Goal: Task Accomplishment & Management: Complete application form

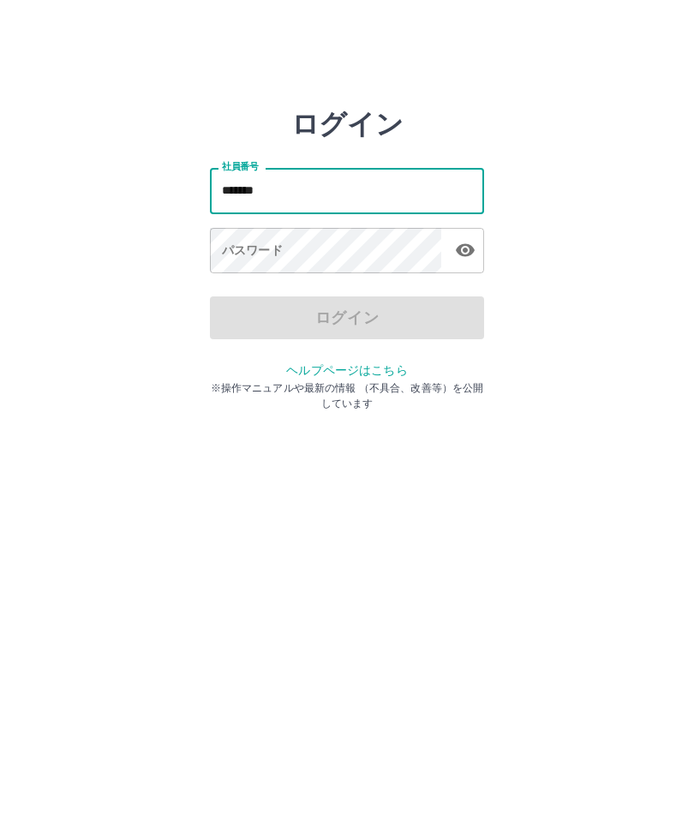
type input "*******"
click at [253, 246] on div "パスワード パスワード" at bounding box center [347, 252] width 274 height 48
click at [258, 248] on div "パスワード パスワード" at bounding box center [347, 252] width 274 height 48
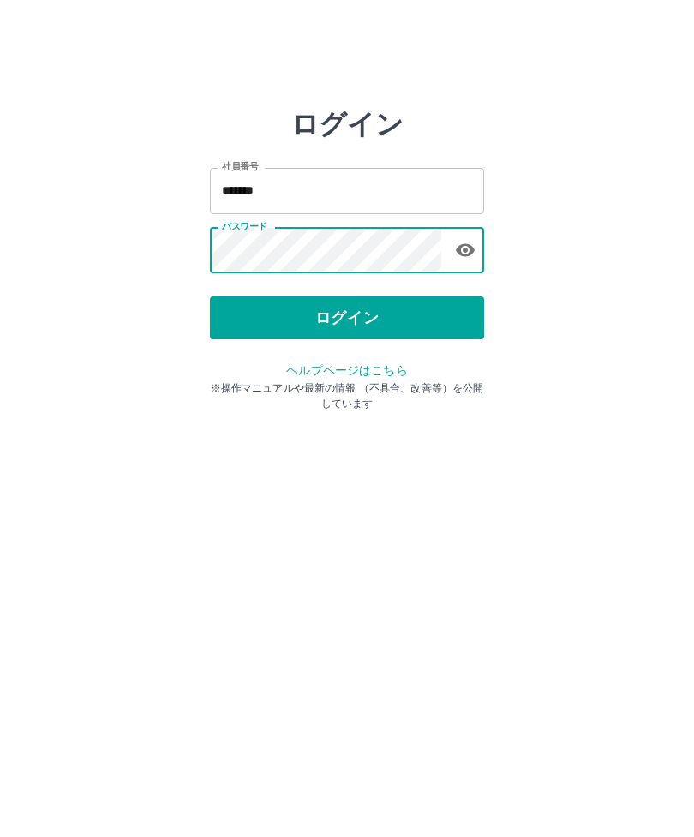
click at [347, 325] on button "ログイン" at bounding box center [347, 317] width 274 height 43
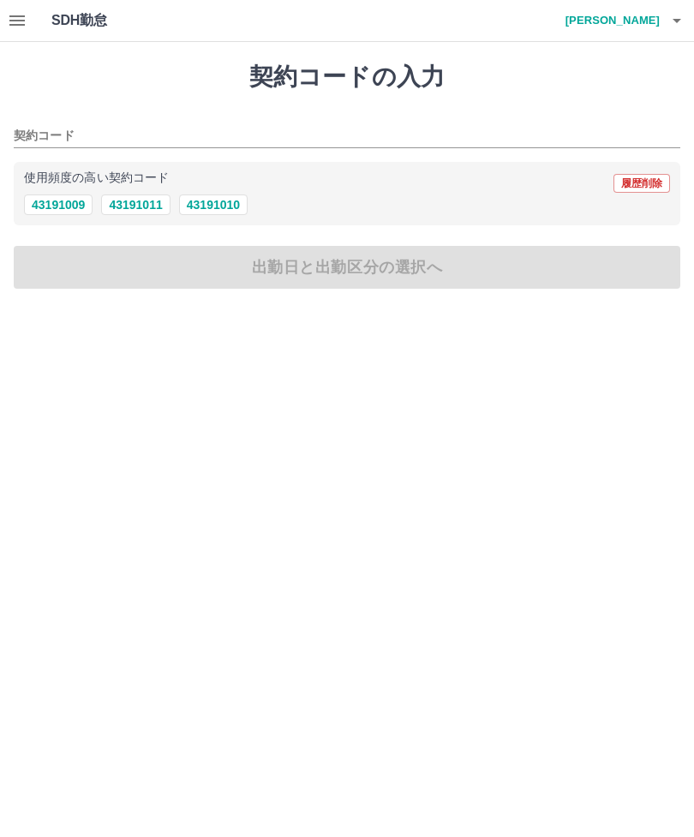
click at [18, 29] on icon "button" at bounding box center [17, 20] width 21 height 21
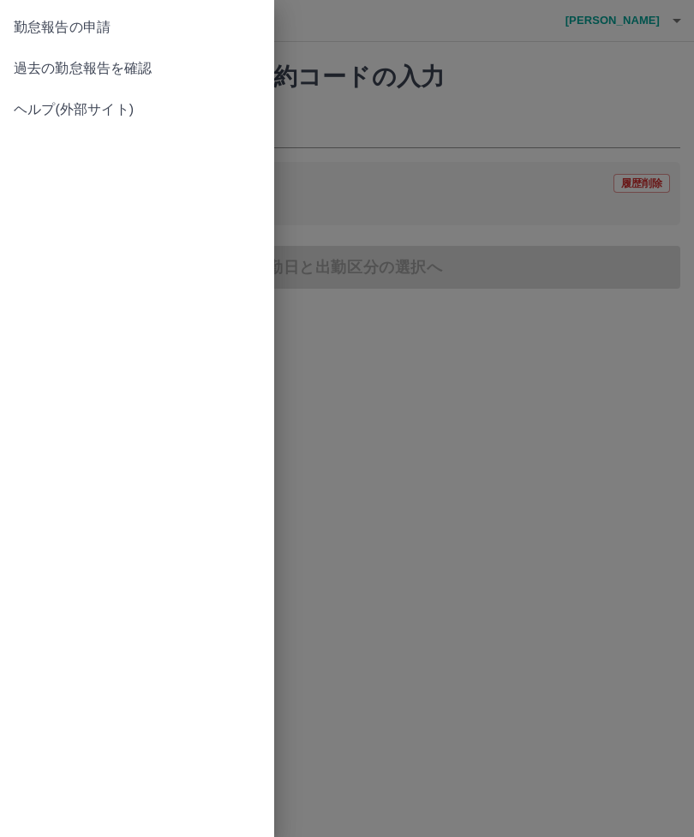
click at [126, 60] on span "過去の勤怠報告を確認" at bounding box center [137, 68] width 247 height 21
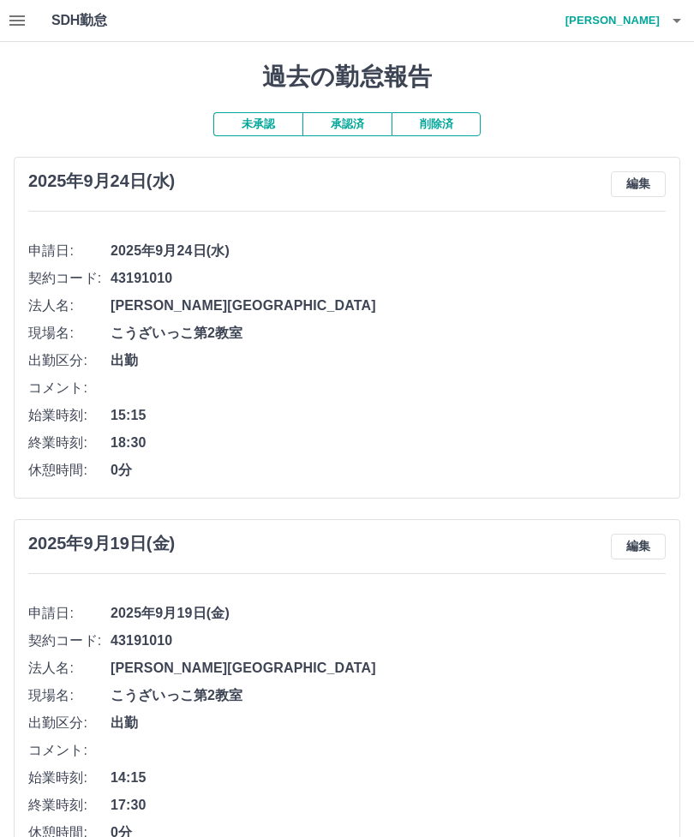
click at [12, 27] on icon "button" at bounding box center [17, 20] width 21 height 21
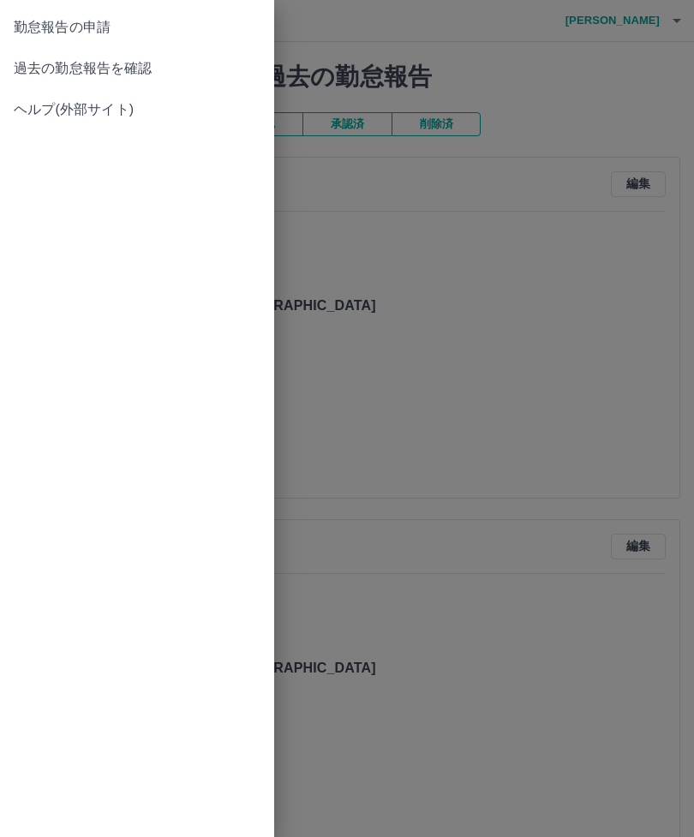
click at [81, 21] on span "勤怠報告の申請" at bounding box center [137, 27] width 247 height 21
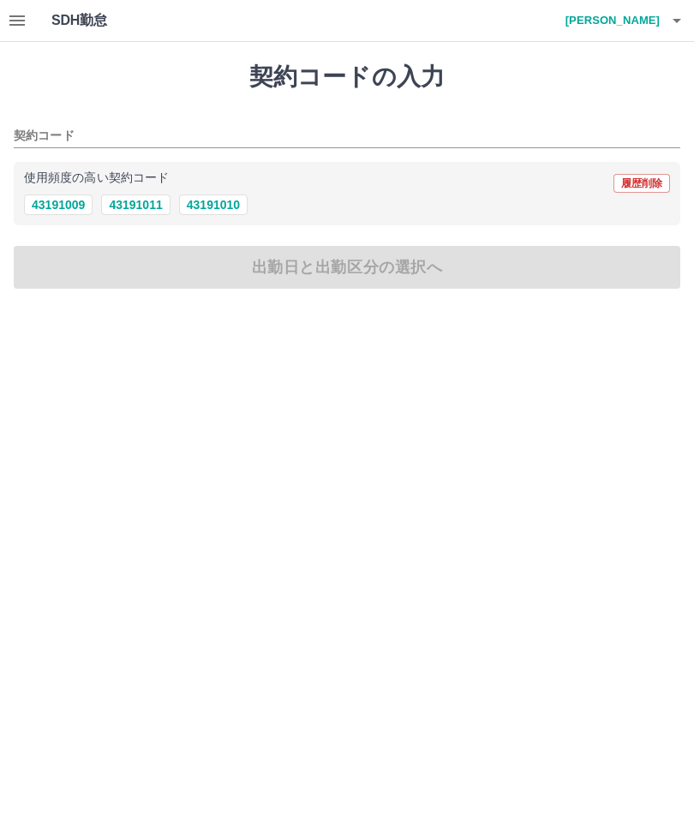
click at [218, 211] on button "43191010" at bounding box center [213, 205] width 69 height 21
type input "********"
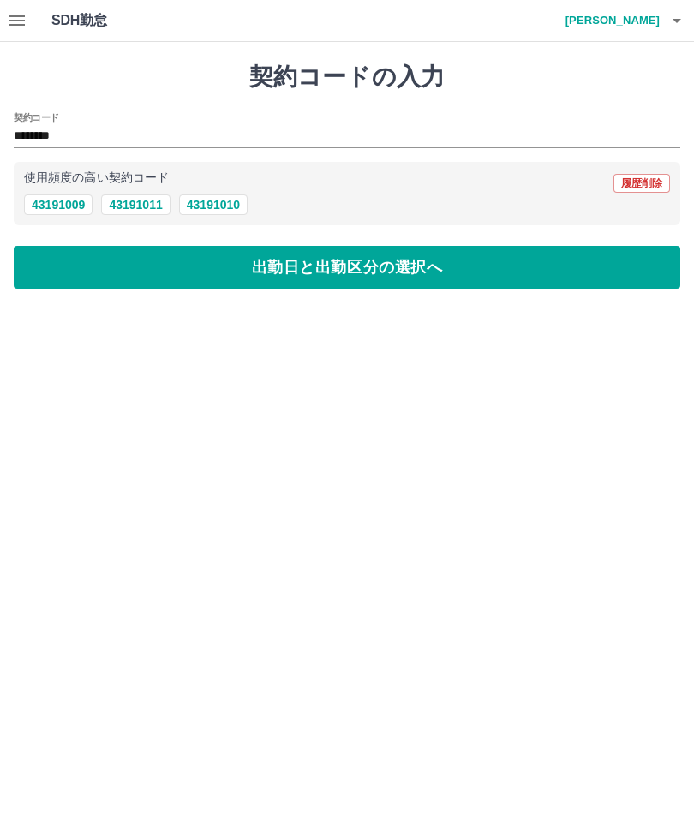
click at [350, 266] on button "出勤日と出勤区分の選択へ" at bounding box center [347, 267] width 667 height 43
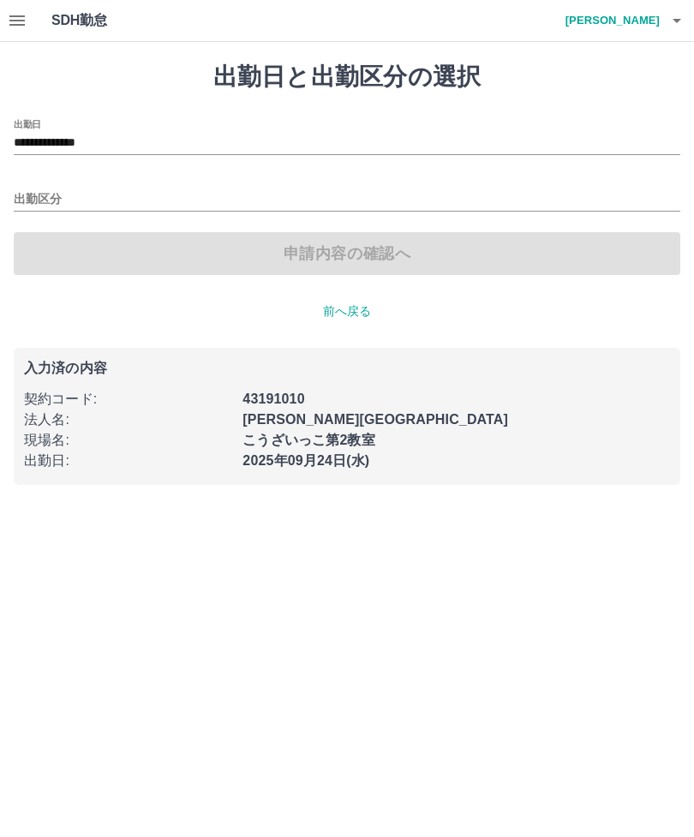
click at [75, 135] on input "**********" at bounding box center [347, 143] width 667 height 21
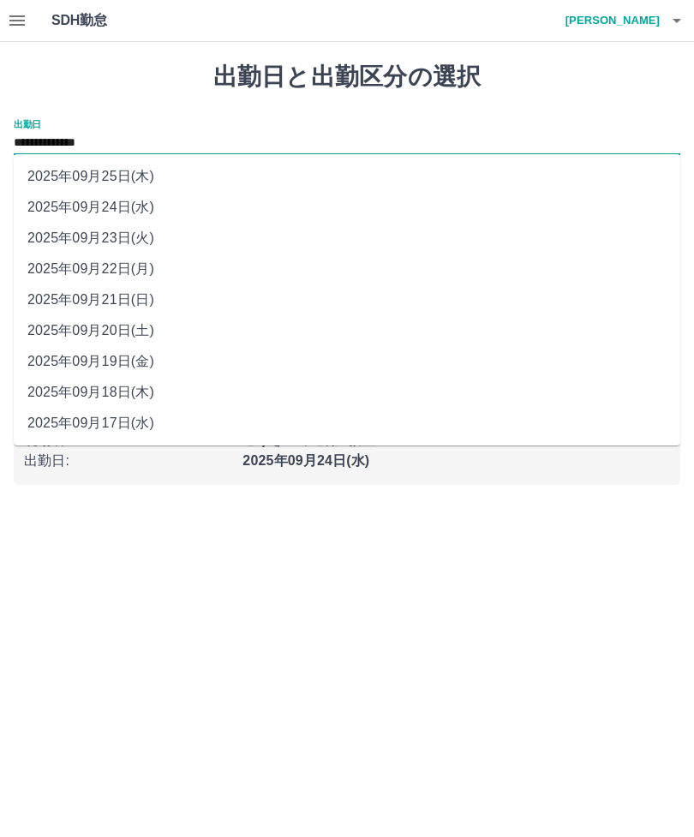
click at [137, 269] on li "2025年09月22日(月)" at bounding box center [347, 269] width 667 height 31
type input "**********"
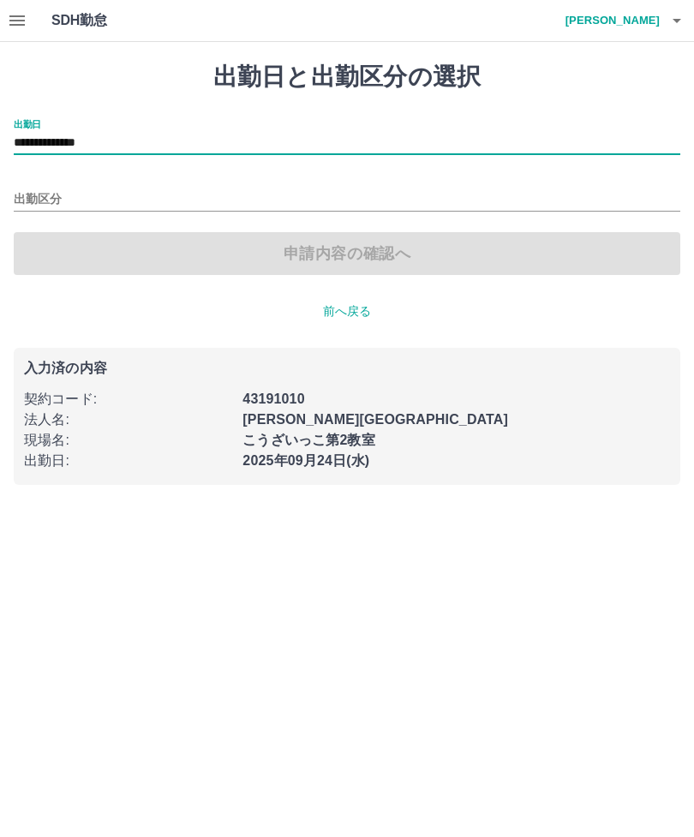
click at [47, 201] on input "出勤区分" at bounding box center [347, 199] width 667 height 21
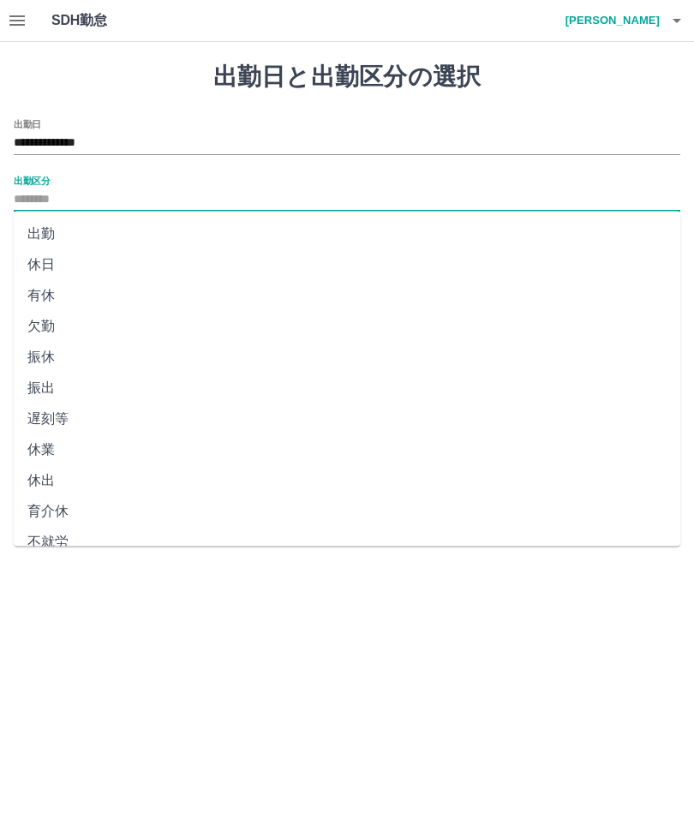
click at [65, 297] on li "有休" at bounding box center [347, 295] width 667 height 31
type input "**"
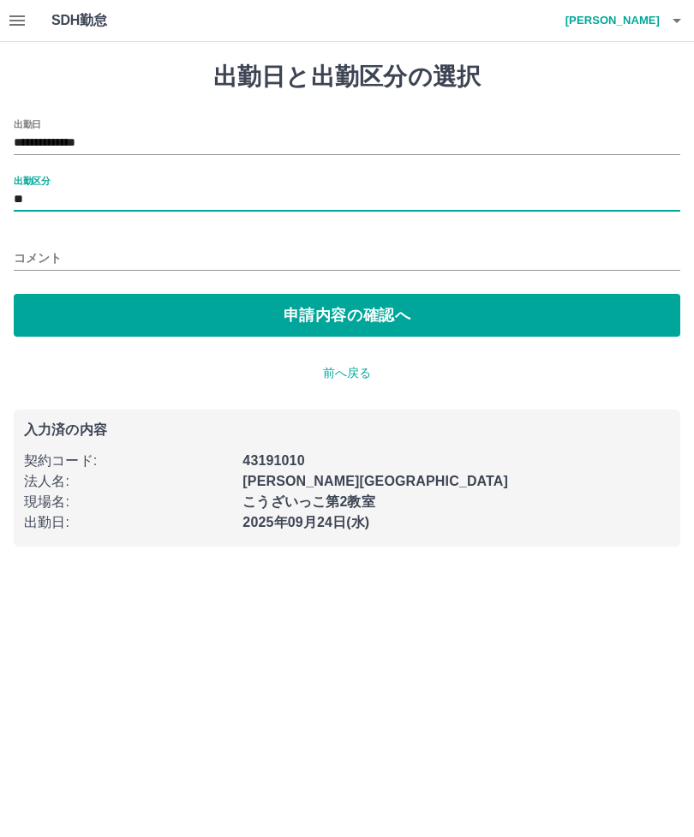
click at [98, 254] on input "コメント" at bounding box center [347, 258] width 667 height 25
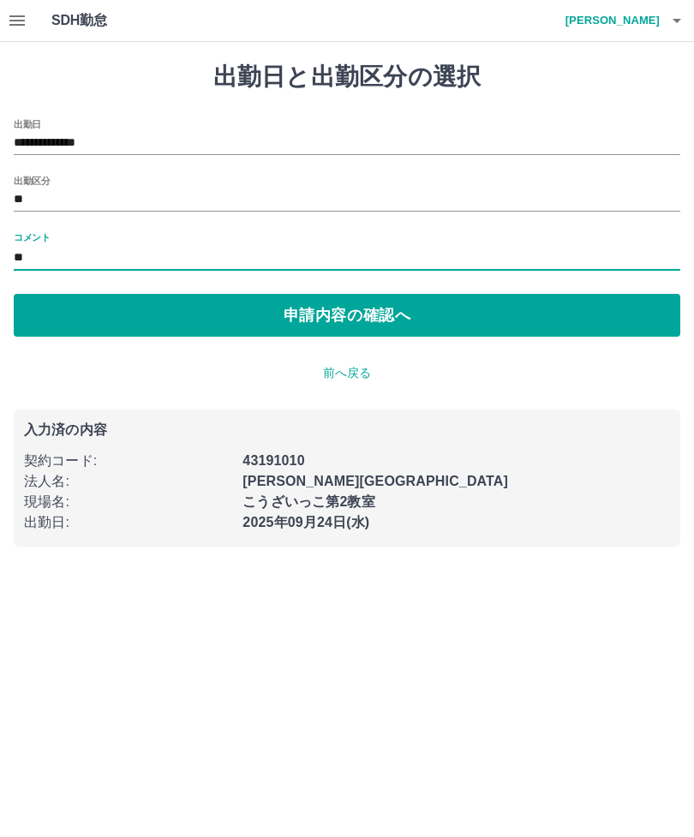
type input "*"
type input "***"
click at [335, 314] on button "申請内容の確認へ" at bounding box center [347, 315] width 667 height 43
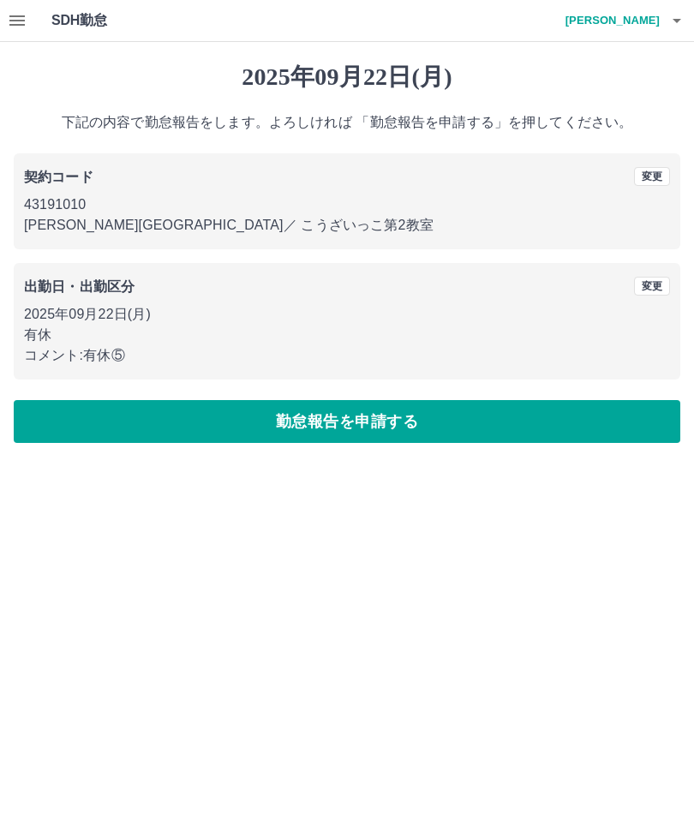
click at [354, 422] on button "勤怠報告を申請する" at bounding box center [347, 421] width 667 height 43
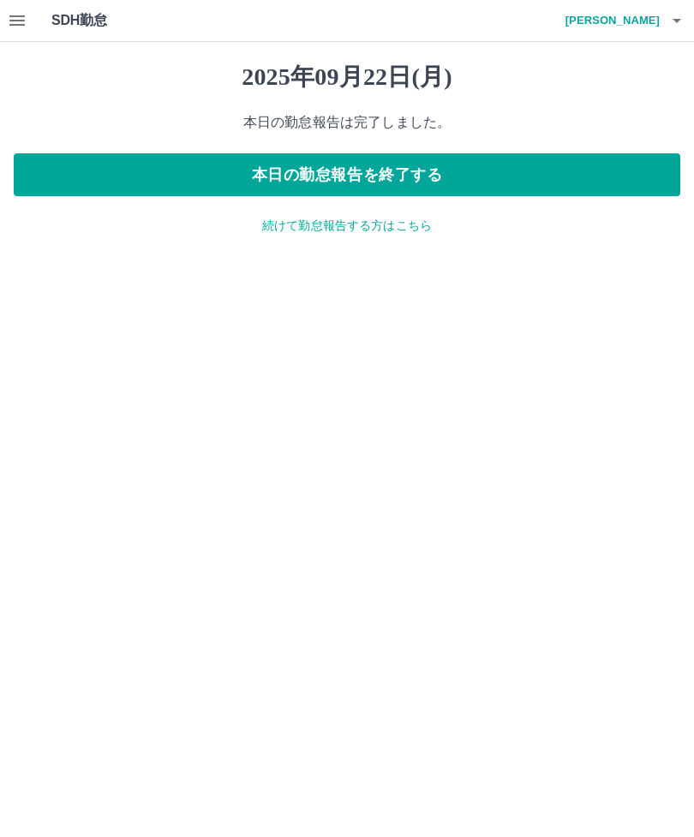
click at [360, 179] on button "本日の勤怠報告を終了する" at bounding box center [347, 174] width 667 height 43
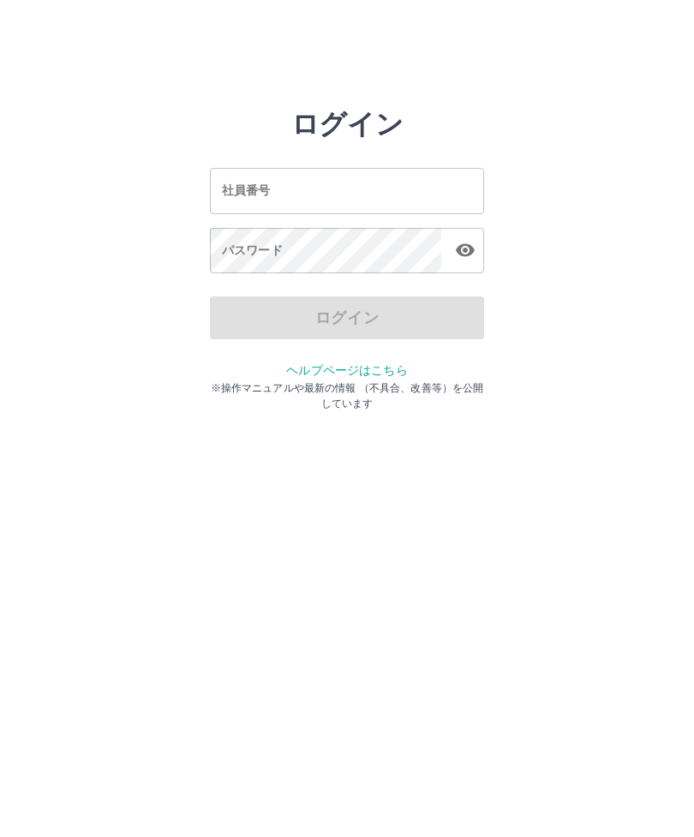
click at [306, 189] on input "社員番号" at bounding box center [347, 190] width 274 height 45
type input "*******"
click at [266, 257] on div "パスワード パスワード" at bounding box center [347, 252] width 274 height 48
click at [248, 247] on div "パスワード パスワード" at bounding box center [347, 252] width 274 height 48
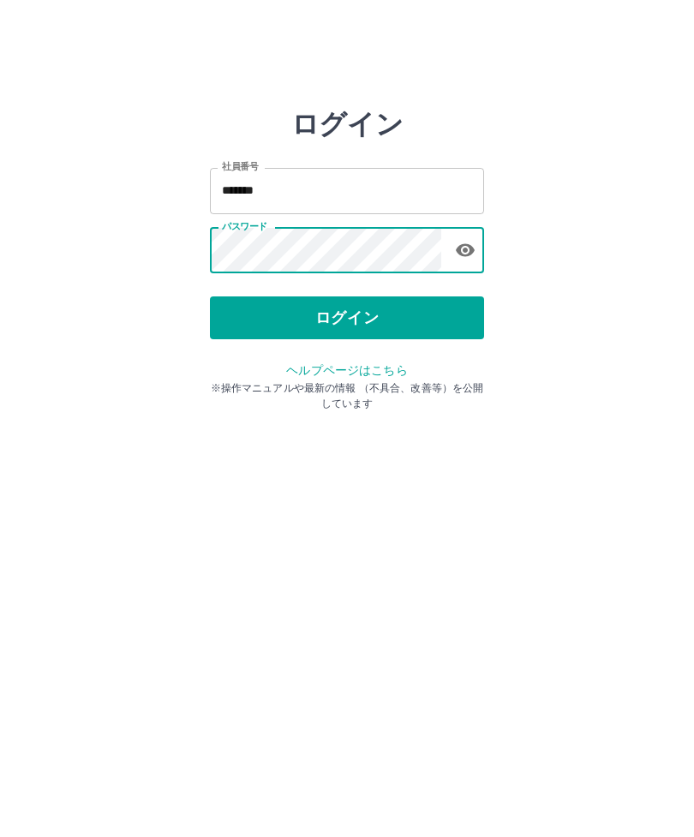
click at [346, 318] on button "ログイン" at bounding box center [347, 317] width 274 height 43
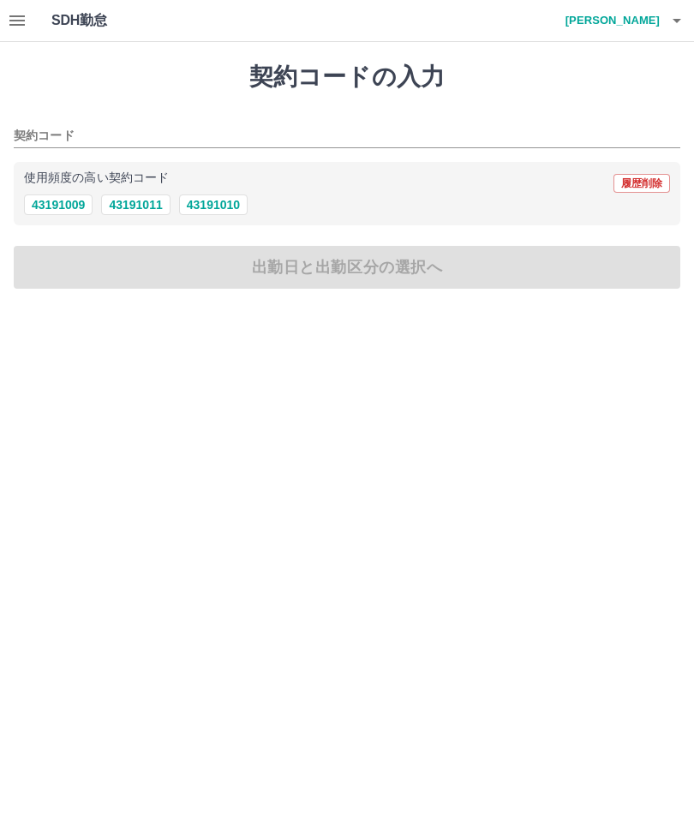
click at [25, 23] on icon "button" at bounding box center [17, 20] width 21 height 21
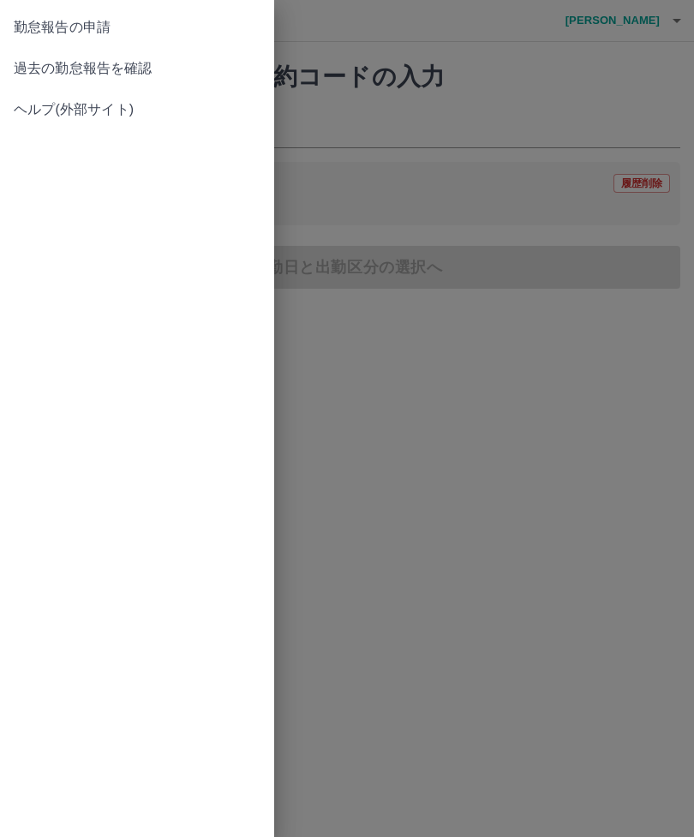
click at [123, 66] on span "過去の勤怠報告を確認" at bounding box center [137, 68] width 247 height 21
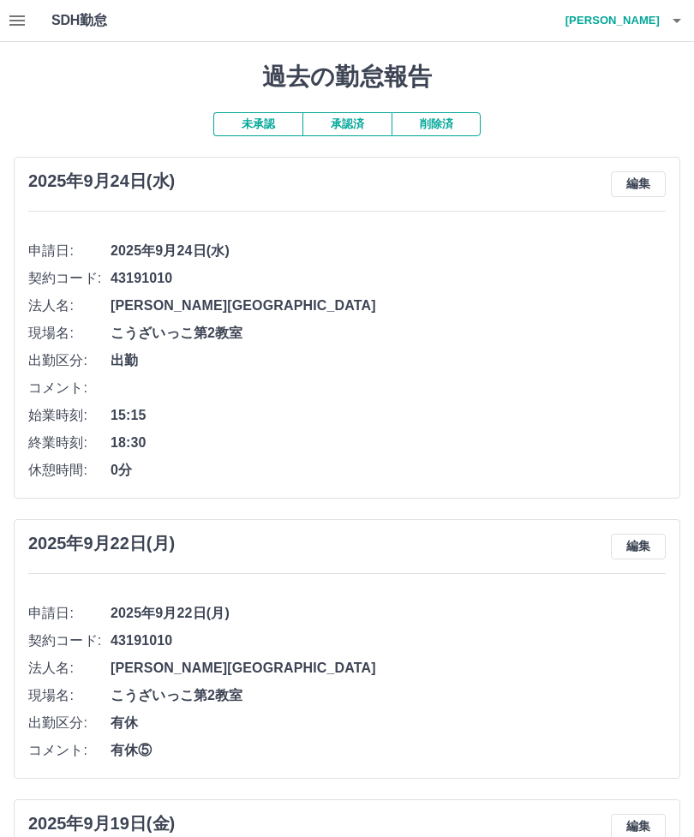
click at [625, 21] on h4 "高嶋　有岐子" at bounding box center [608, 20] width 103 height 41
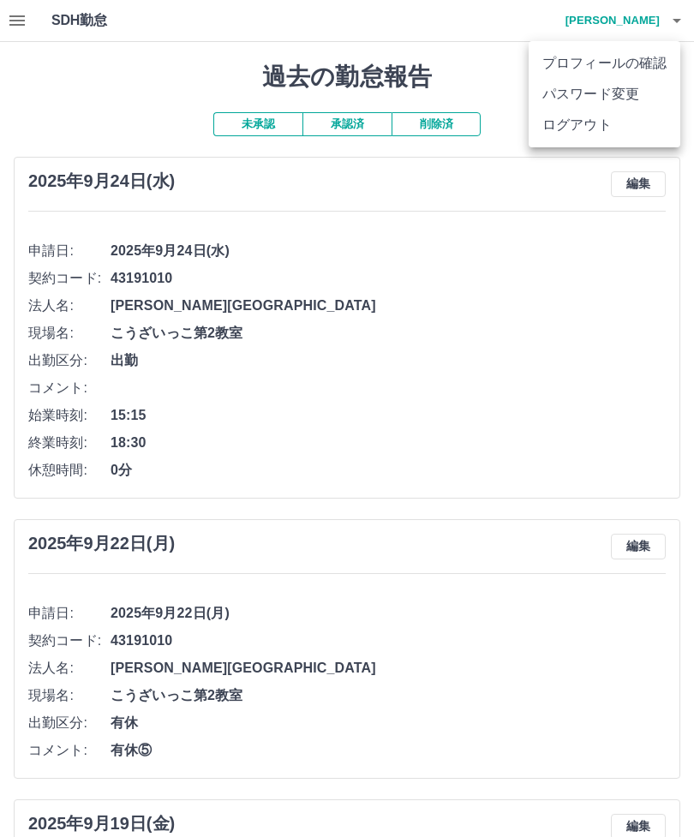
click at [579, 131] on li "ログアウト" at bounding box center [605, 125] width 152 height 31
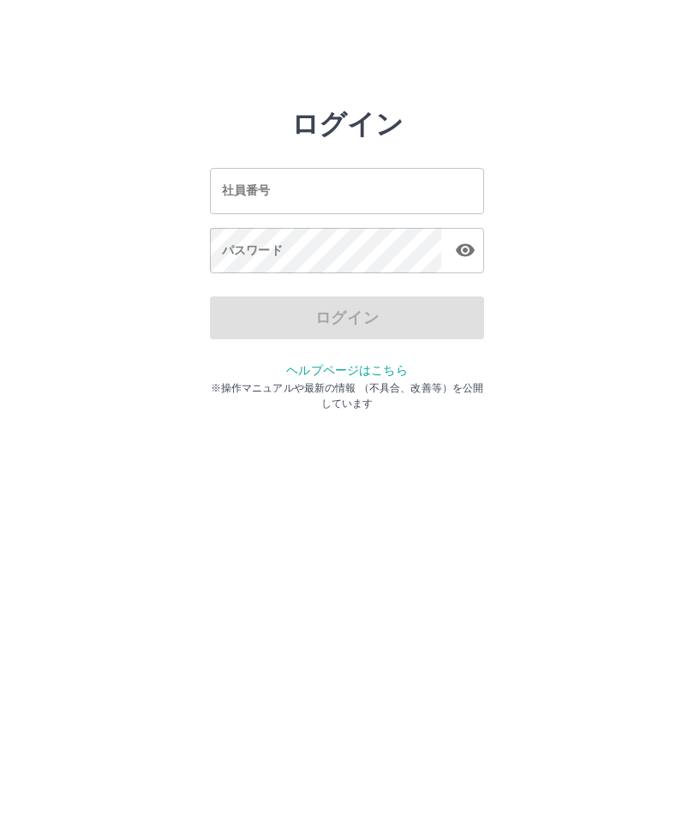
click at [303, 192] on input "社員番号" at bounding box center [347, 190] width 274 height 45
type input "*******"
click at [252, 251] on div "パスワード パスワード" at bounding box center [347, 252] width 274 height 48
click at [254, 257] on div "パスワード パスワード" at bounding box center [347, 252] width 274 height 48
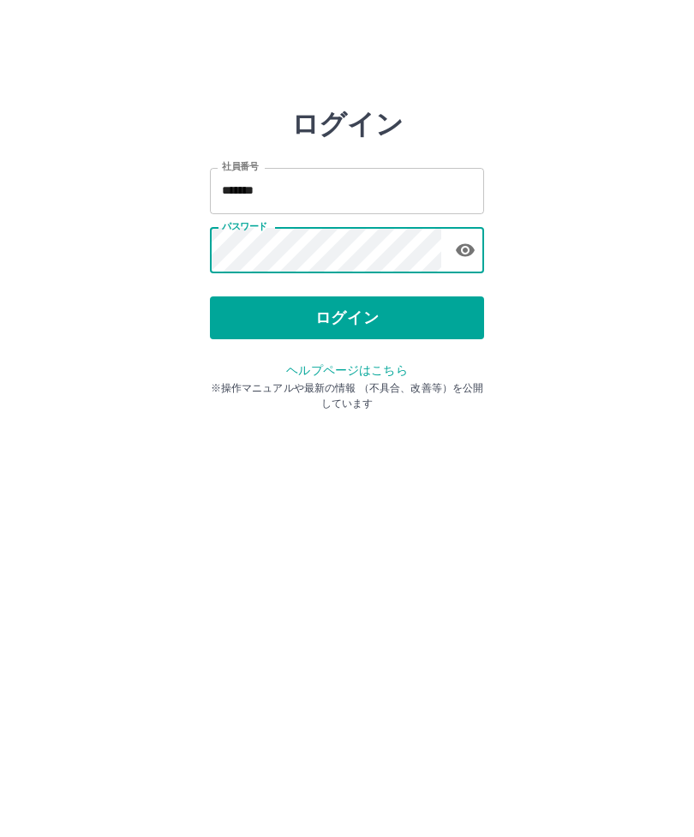
click at [358, 314] on button "ログイン" at bounding box center [347, 317] width 274 height 43
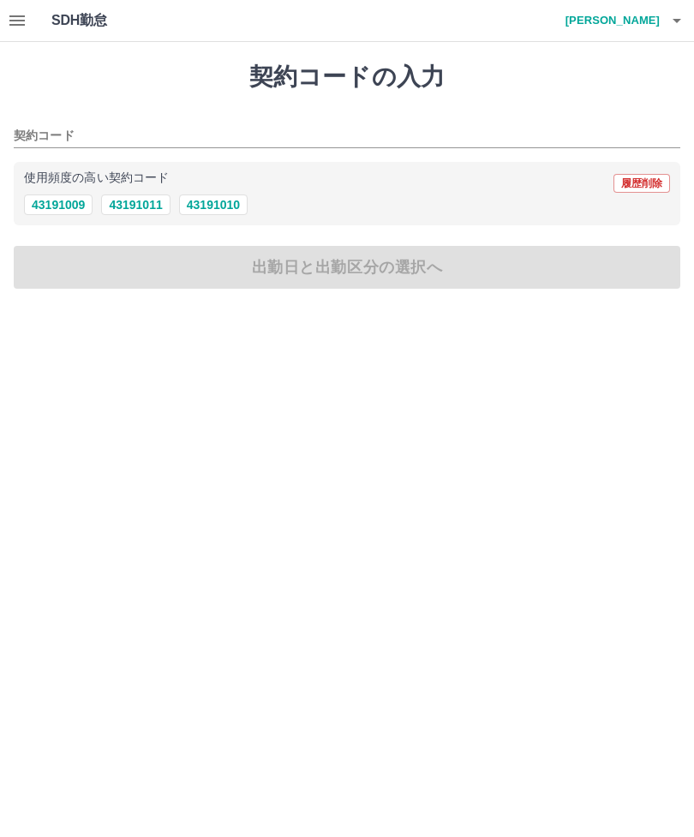
click at [227, 208] on button "43191010" at bounding box center [213, 205] width 69 height 21
type input "********"
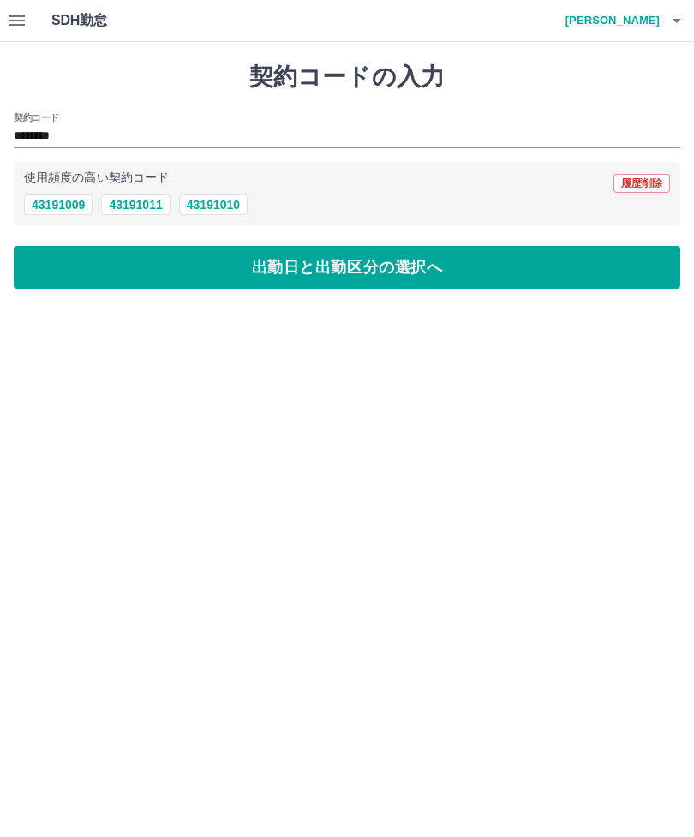
click at [340, 282] on button "出勤日と出勤区分の選択へ" at bounding box center [347, 267] width 667 height 43
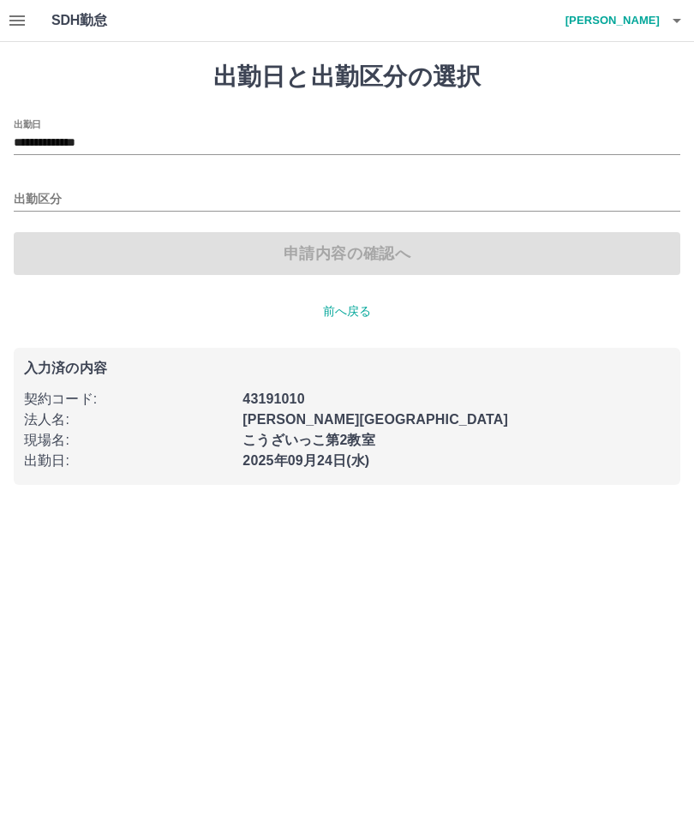
click at [45, 202] on input "出勤区分" at bounding box center [347, 199] width 667 height 21
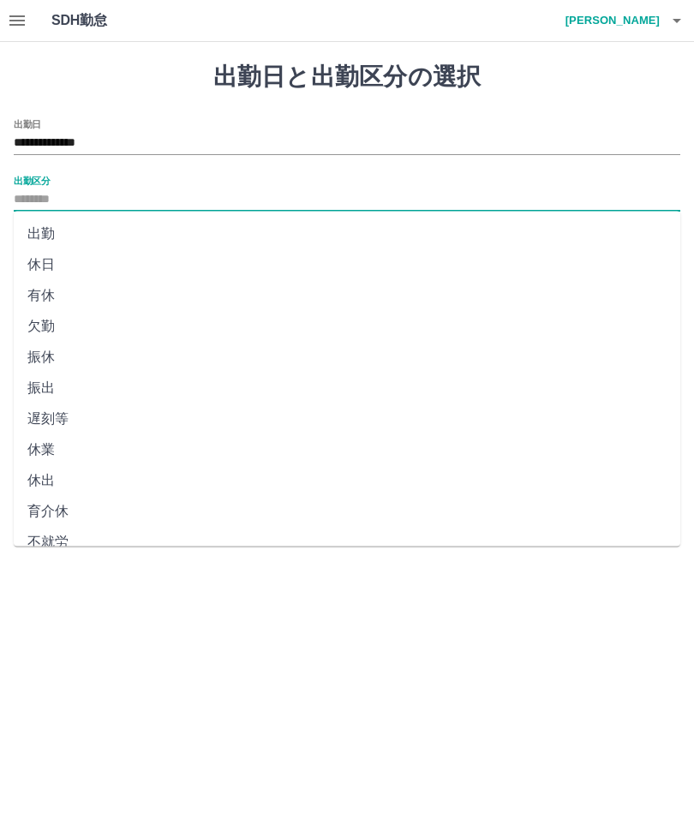
click at [30, 14] on button "button" at bounding box center [17, 20] width 34 height 41
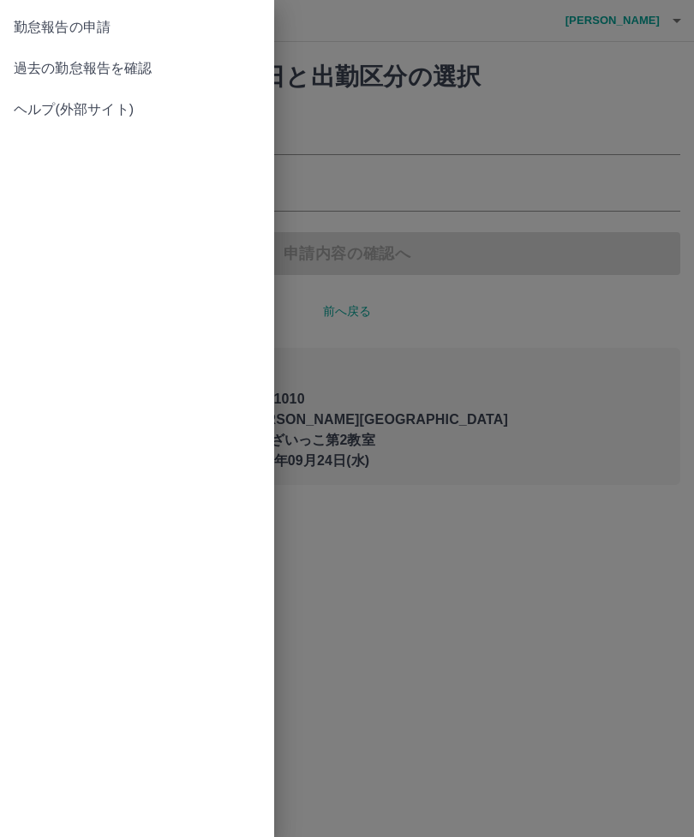
click at [85, 63] on span "過去の勤怠報告を確認" at bounding box center [137, 68] width 247 height 21
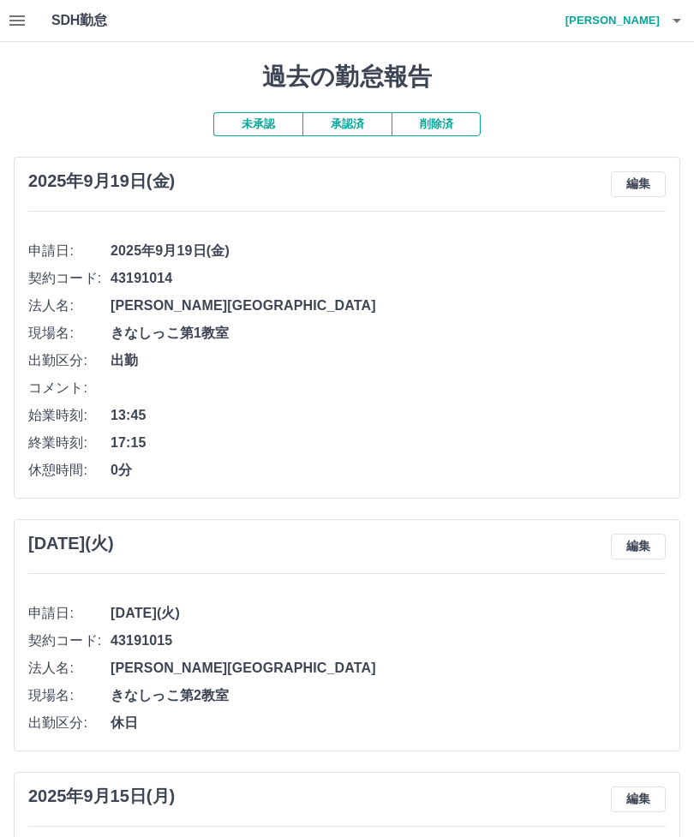
click at [632, 28] on h4 "[PERSON_NAME]" at bounding box center [608, 20] width 103 height 41
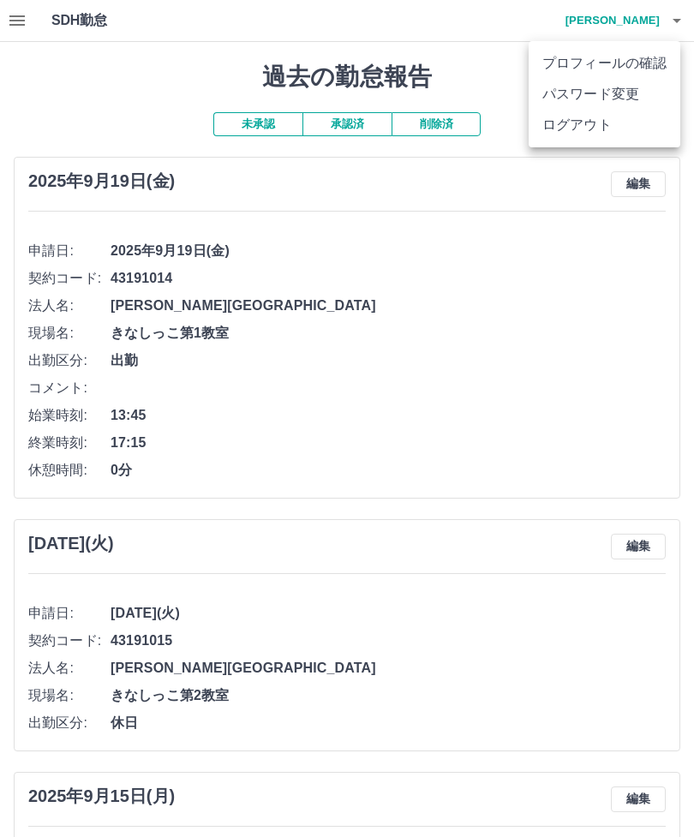
click at [581, 135] on li "ログアウト" at bounding box center [605, 125] width 152 height 31
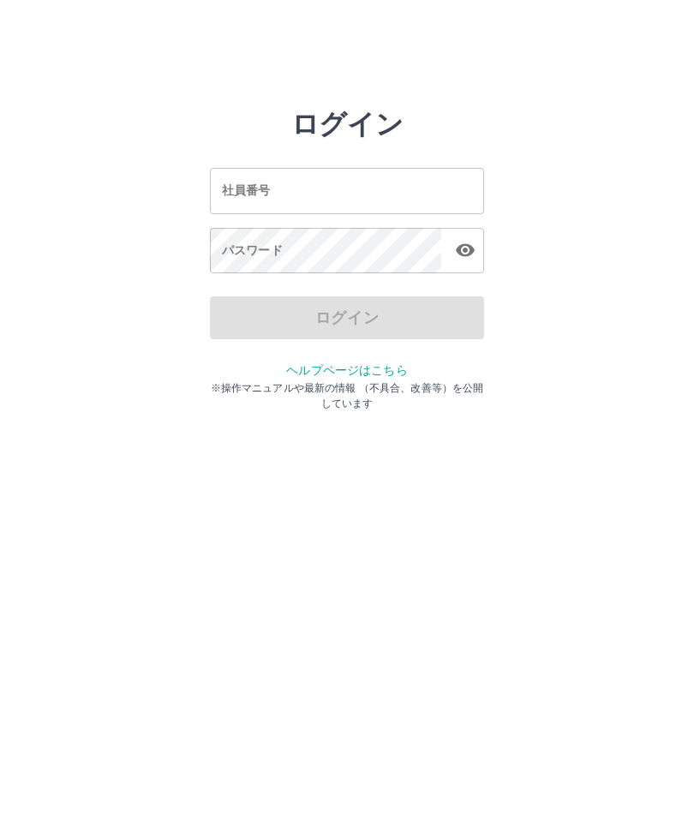
click at [276, 184] on input "社員番号" at bounding box center [347, 190] width 274 height 45
type input "*******"
click at [245, 251] on div "パスワード パスワード" at bounding box center [347, 252] width 274 height 48
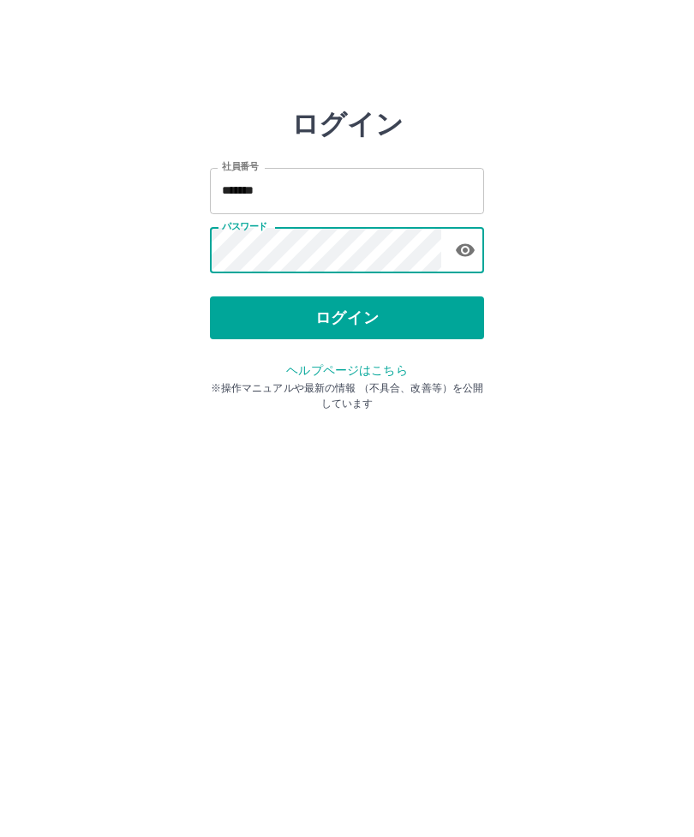
click at [359, 326] on button "ログイン" at bounding box center [347, 317] width 274 height 43
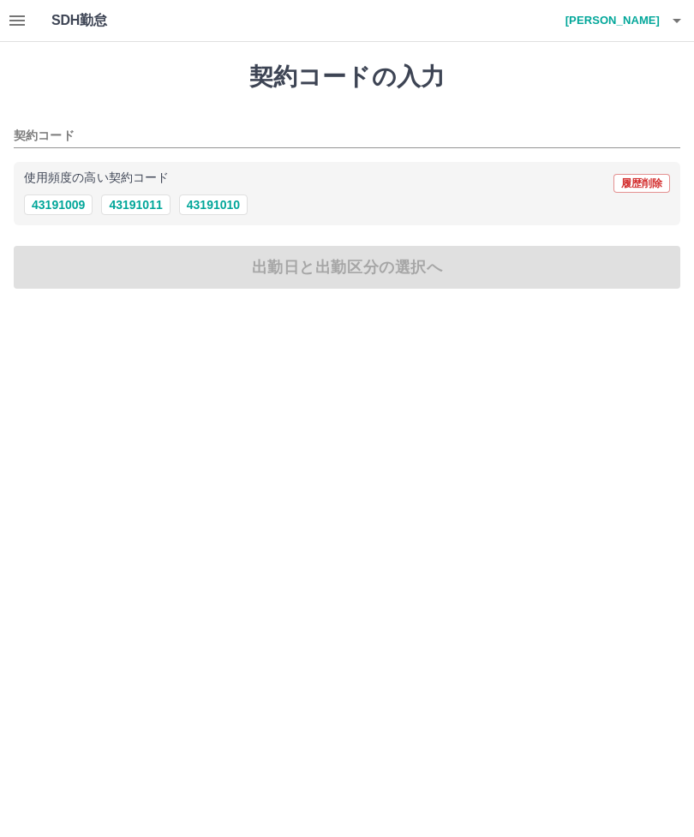
click at [24, 27] on icon "button" at bounding box center [17, 20] width 21 height 21
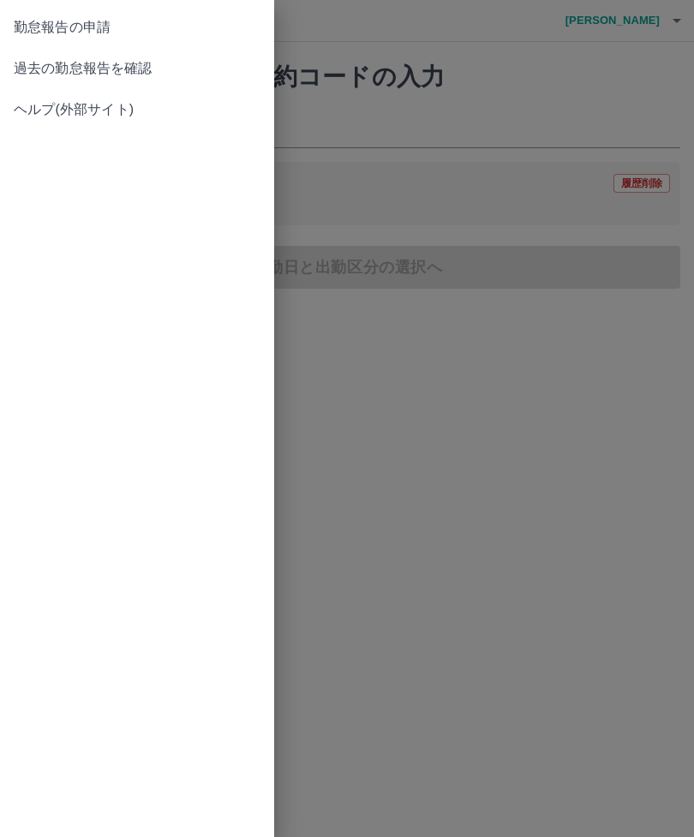
click at [125, 67] on span "過去の勤怠報告を確認" at bounding box center [137, 68] width 247 height 21
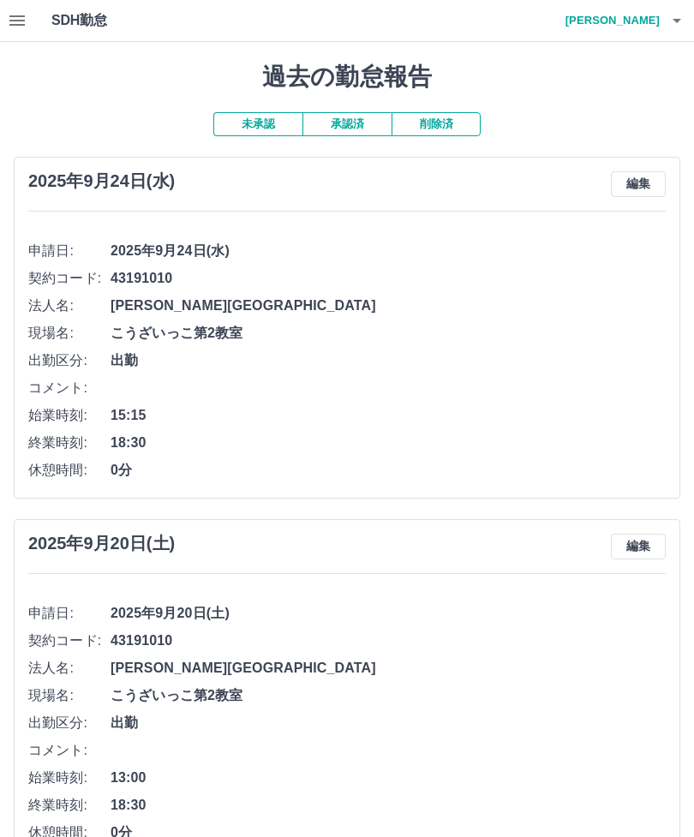
click at [635, 25] on h4 "岩田　純子" at bounding box center [608, 20] width 103 height 41
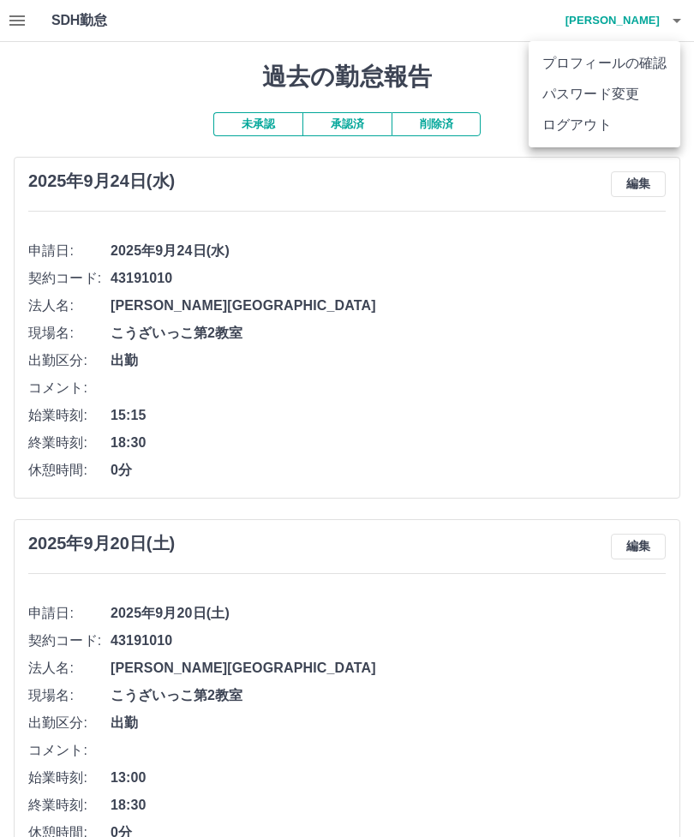
click at [584, 131] on li "ログアウト" at bounding box center [605, 125] width 152 height 31
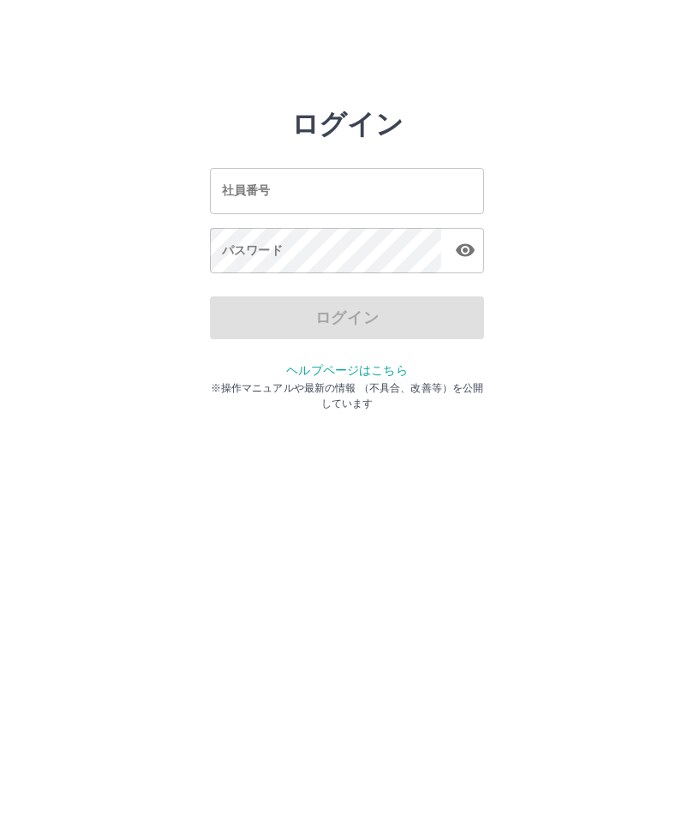
click at [295, 188] on input "社員番号" at bounding box center [347, 190] width 274 height 45
type input "*******"
click at [254, 254] on div "パスワード パスワード" at bounding box center [347, 252] width 274 height 48
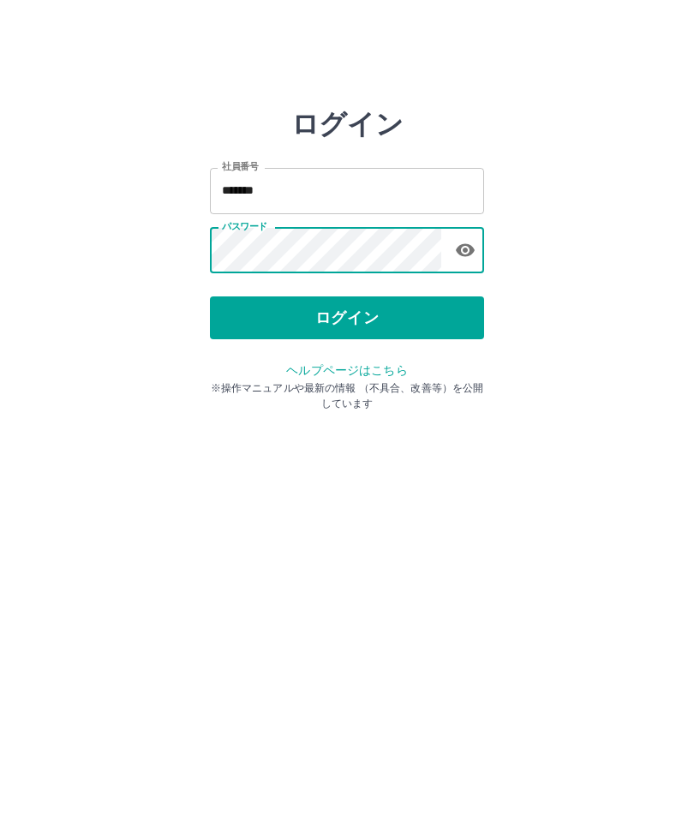
click at [346, 314] on button "ログイン" at bounding box center [347, 317] width 274 height 43
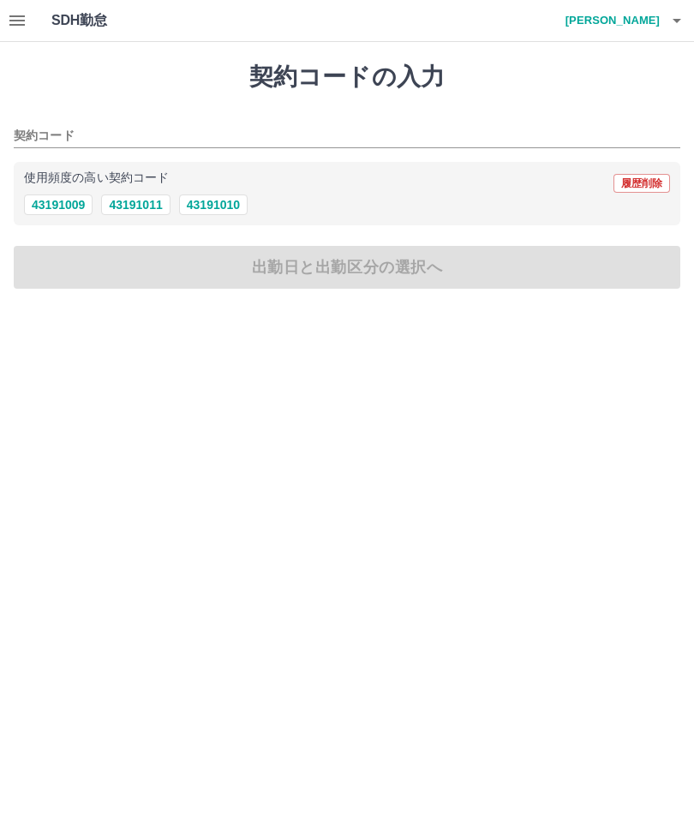
click at [20, 29] on icon "button" at bounding box center [17, 20] width 21 height 21
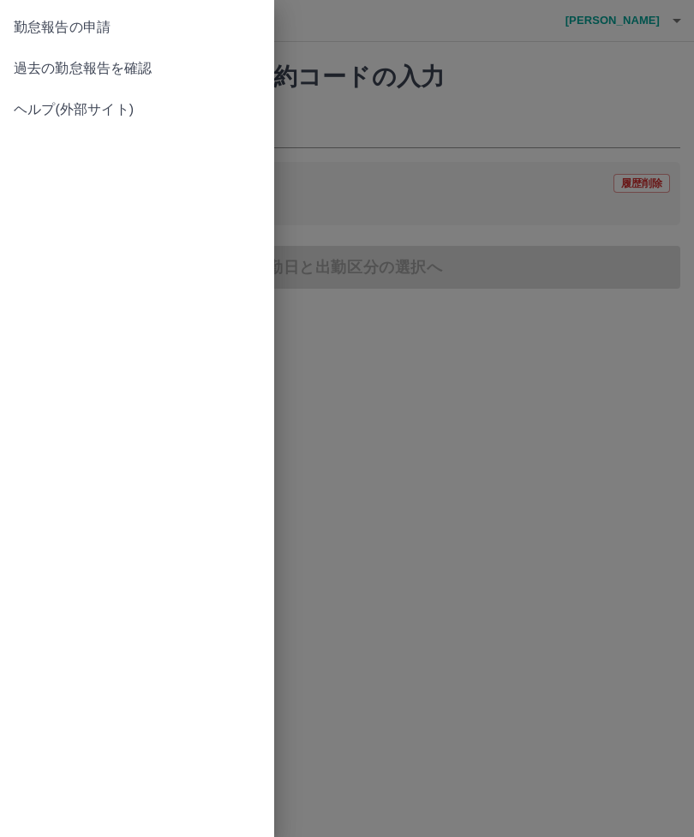
click at [129, 76] on span "過去の勤怠報告を確認" at bounding box center [137, 68] width 247 height 21
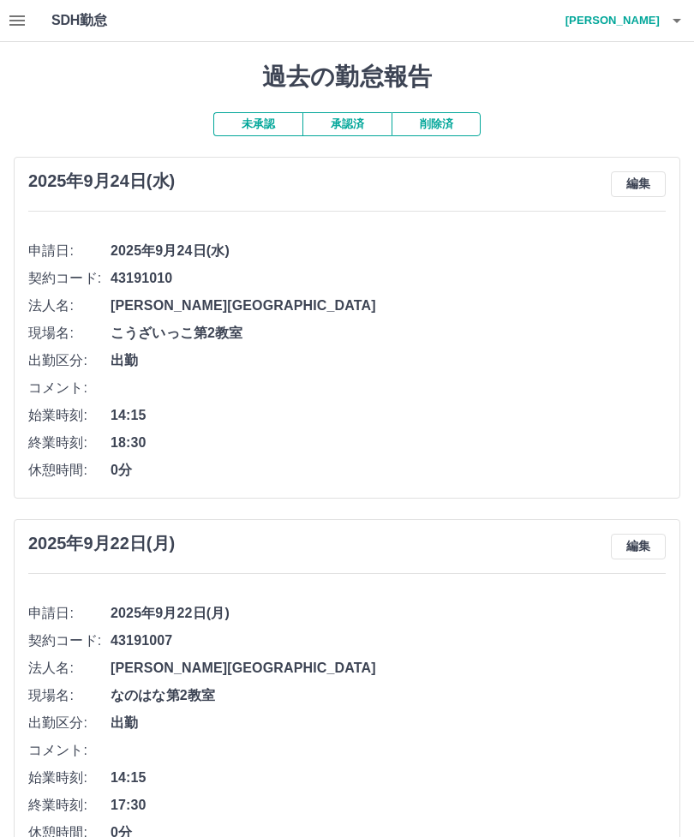
click at [652, 10] on h4 "磯野　尚美" at bounding box center [608, 20] width 103 height 41
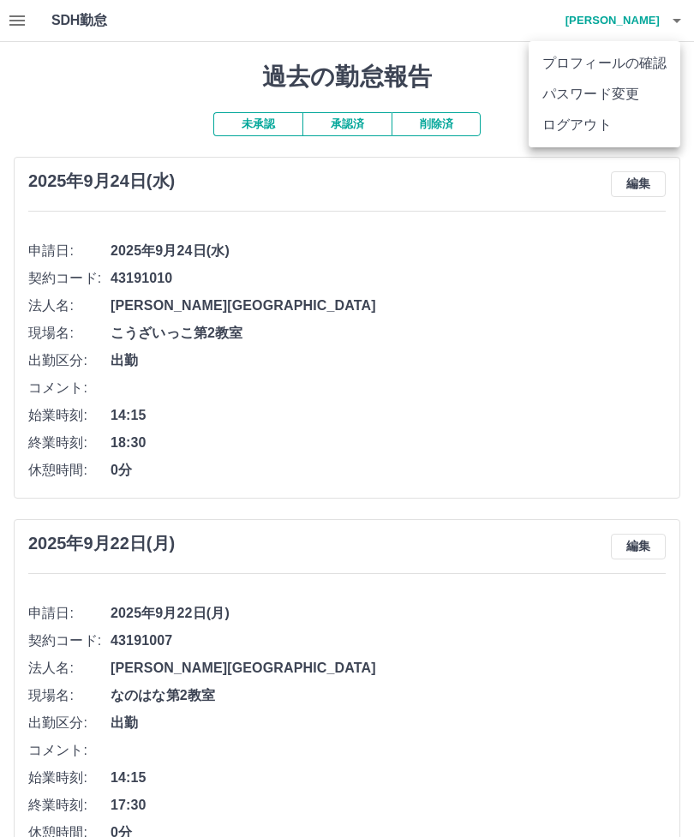
click at [580, 127] on li "ログアウト" at bounding box center [605, 125] width 152 height 31
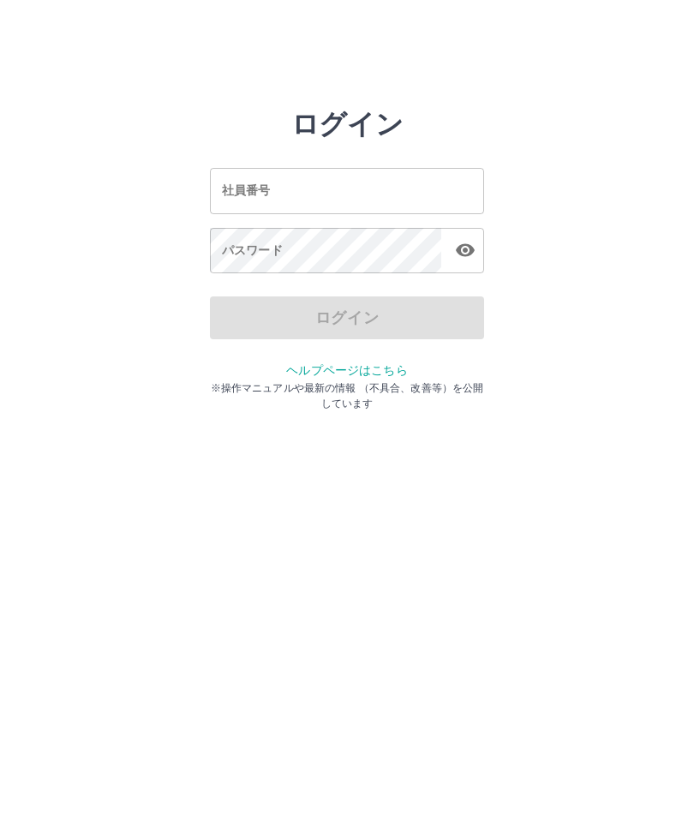
click at [327, 208] on input "社員番号" at bounding box center [347, 190] width 274 height 45
type input "*******"
click at [248, 256] on div "パスワード パスワード" at bounding box center [347, 252] width 274 height 48
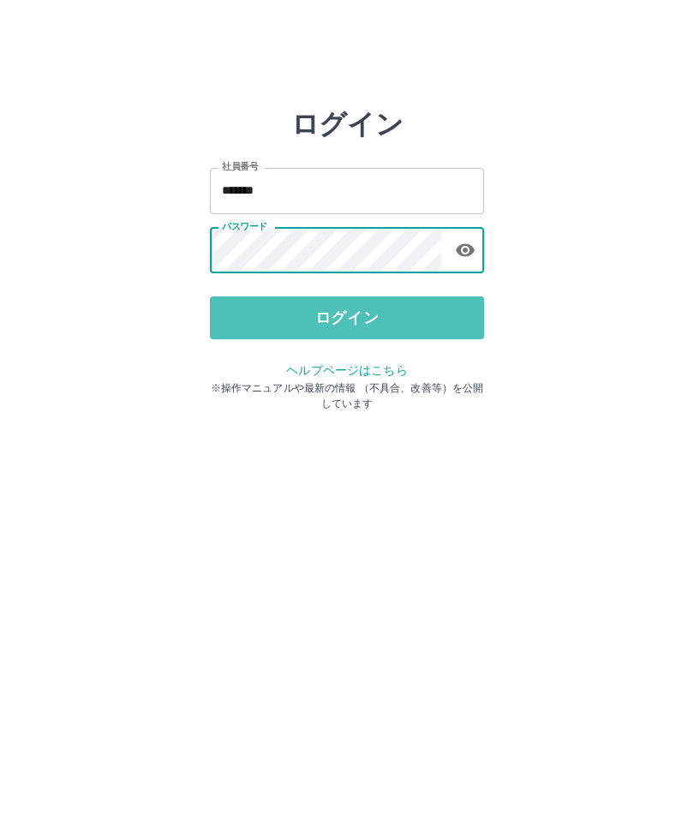
click at [326, 321] on button "ログイン" at bounding box center [347, 317] width 274 height 43
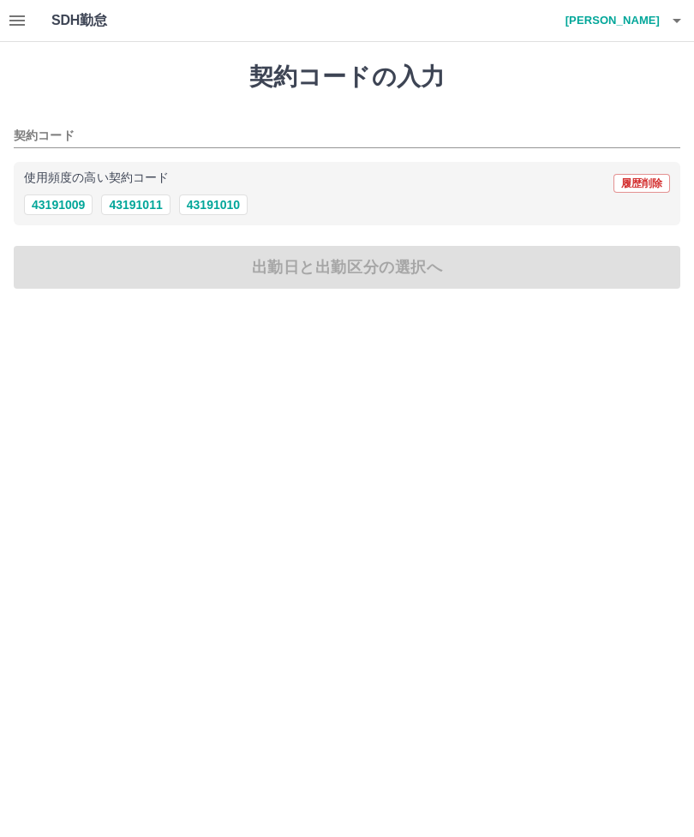
click at [147, 213] on button "43191011" at bounding box center [135, 205] width 69 height 21
type input "********"
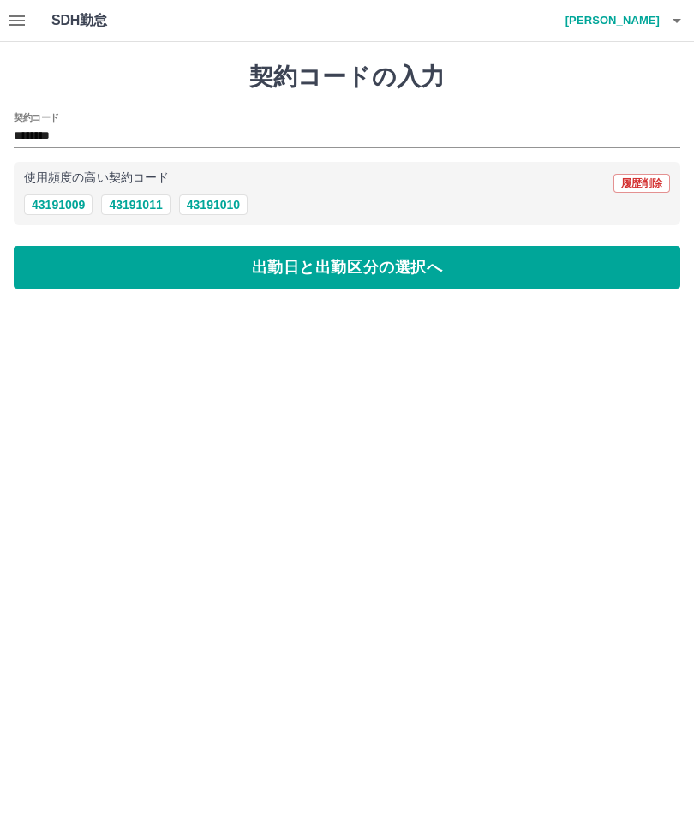
click at [350, 269] on button "出勤日と出勤区分の選択へ" at bounding box center [347, 267] width 667 height 43
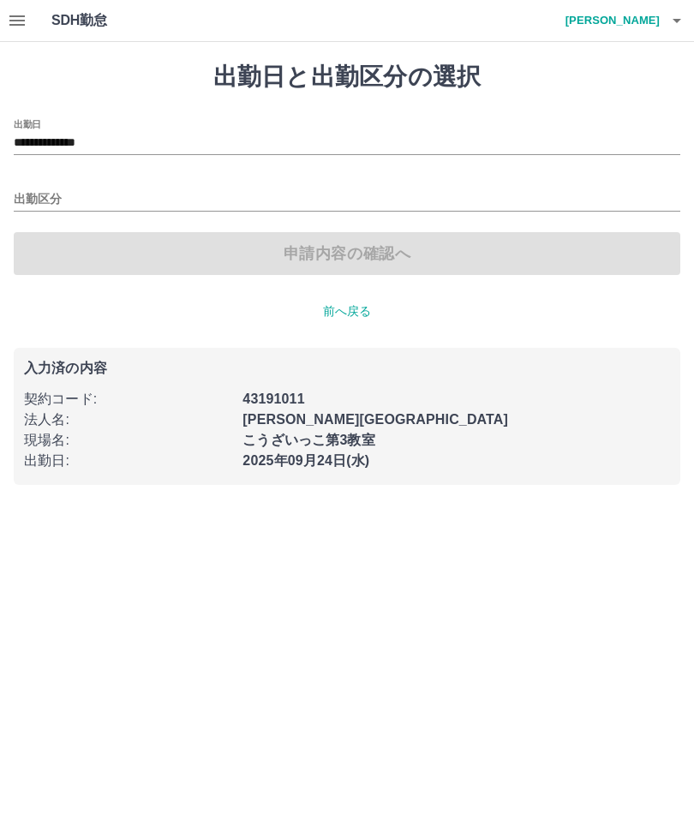
click at [27, 28] on icon "button" at bounding box center [17, 20] width 21 height 21
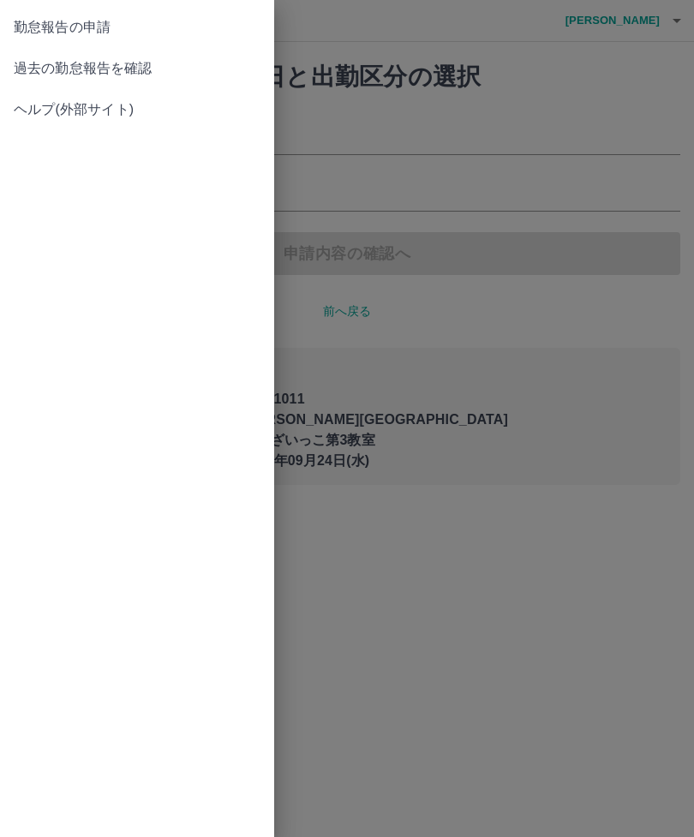
click at [117, 69] on span "過去の勤怠報告を確認" at bounding box center [137, 68] width 247 height 21
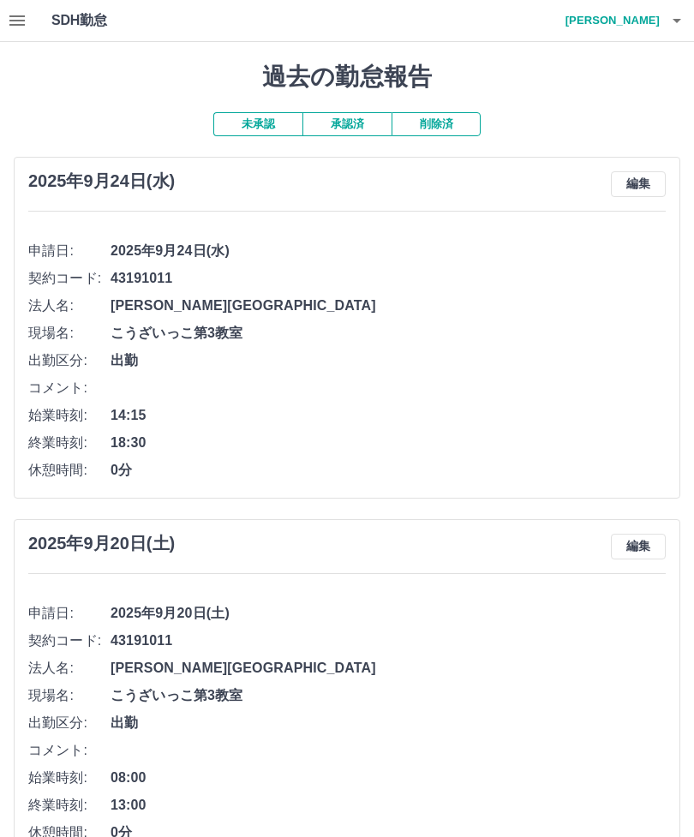
click at [638, 31] on h4 "宮本　美香" at bounding box center [608, 20] width 103 height 41
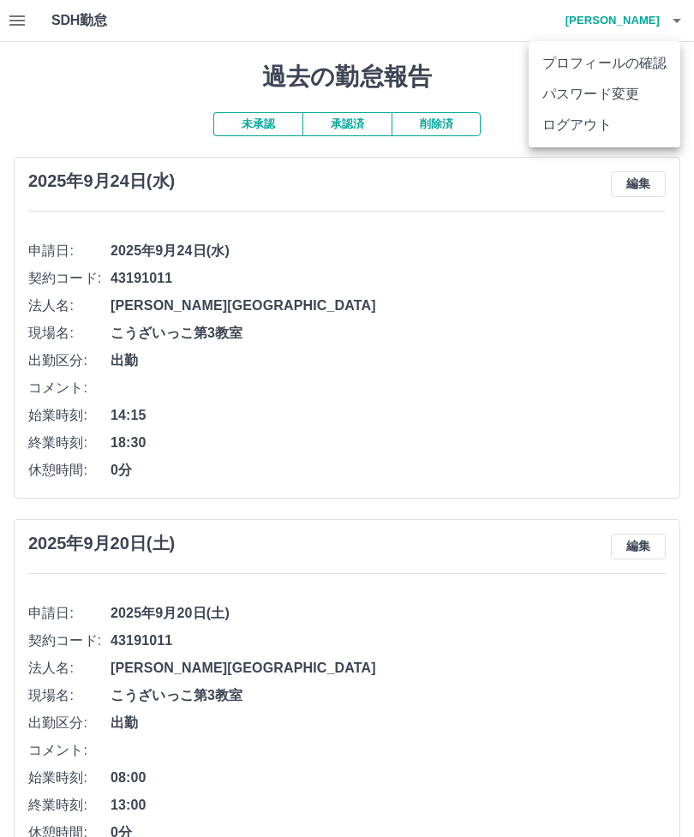
click at [580, 131] on li "ログアウト" at bounding box center [605, 125] width 152 height 31
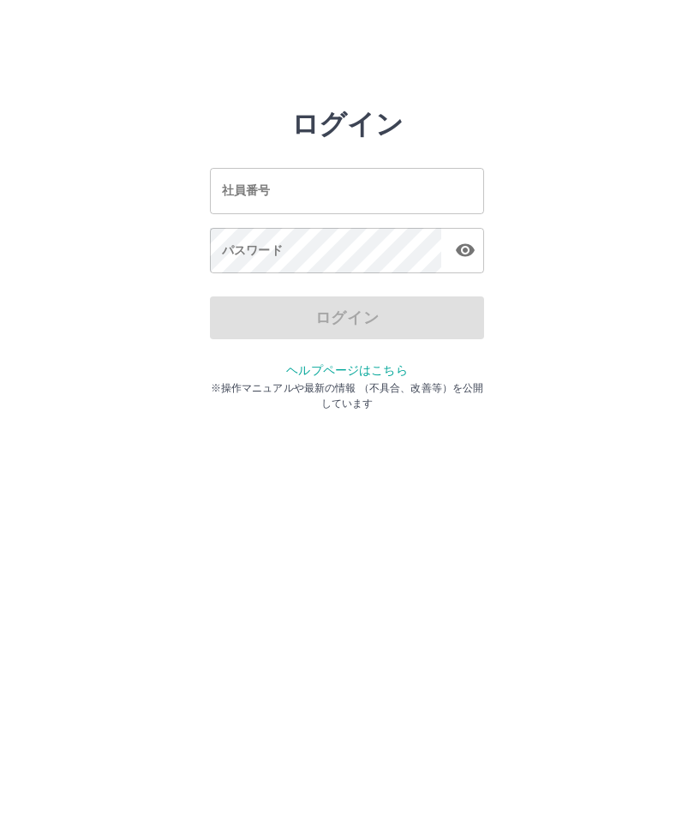
click at [282, 182] on input "社員番号" at bounding box center [347, 190] width 274 height 45
type input "*******"
click at [264, 248] on div "パスワード パスワード" at bounding box center [347, 252] width 274 height 48
click at [252, 252] on div "パスワード パスワード" at bounding box center [347, 252] width 274 height 48
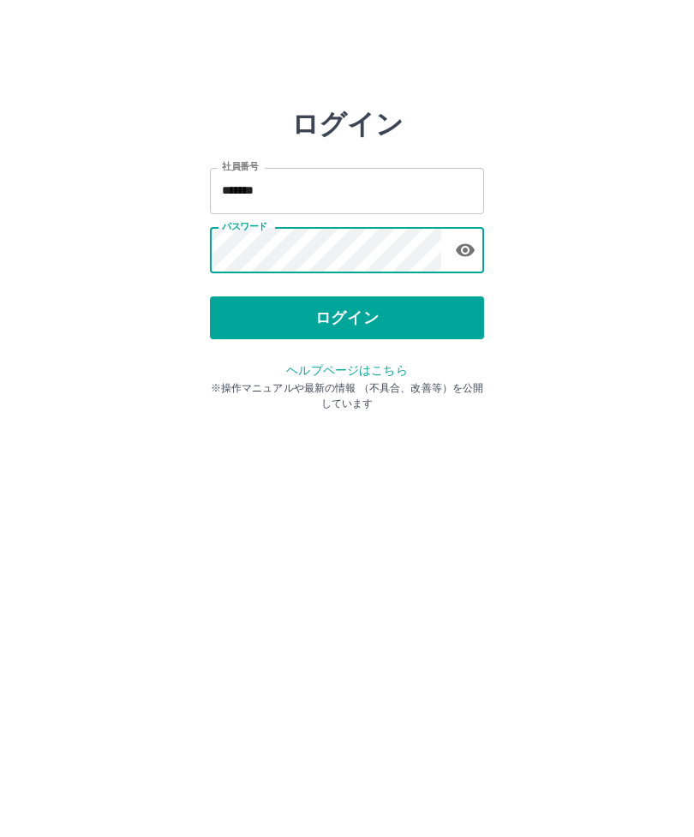
click at [351, 334] on button "ログイン" at bounding box center [347, 317] width 274 height 43
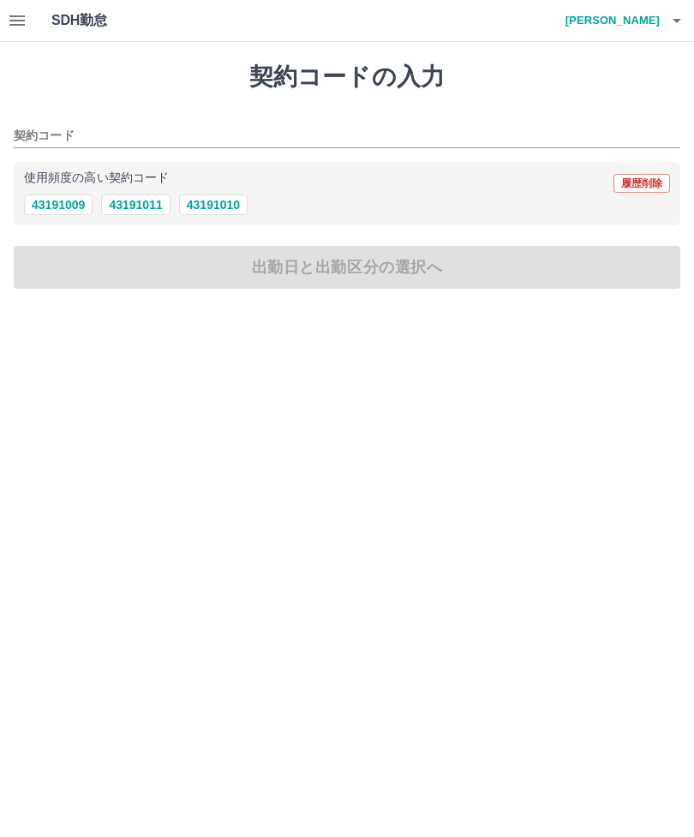
click at [64, 199] on button "43191009" at bounding box center [58, 205] width 69 height 21
type input "********"
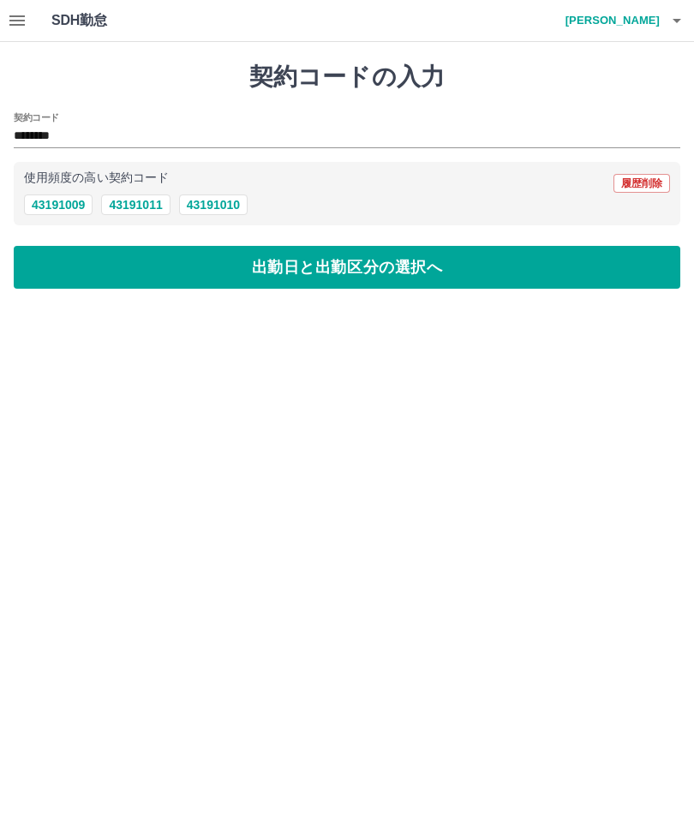
click at [341, 267] on button "出勤日と出勤区分の選択へ" at bounding box center [347, 267] width 667 height 43
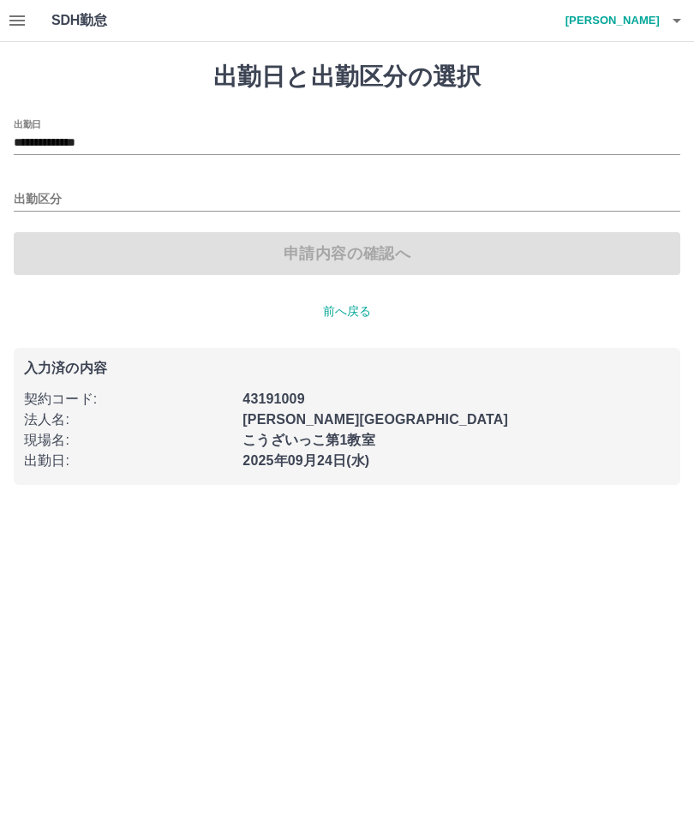
click at [33, 21] on button "button" at bounding box center [17, 20] width 34 height 41
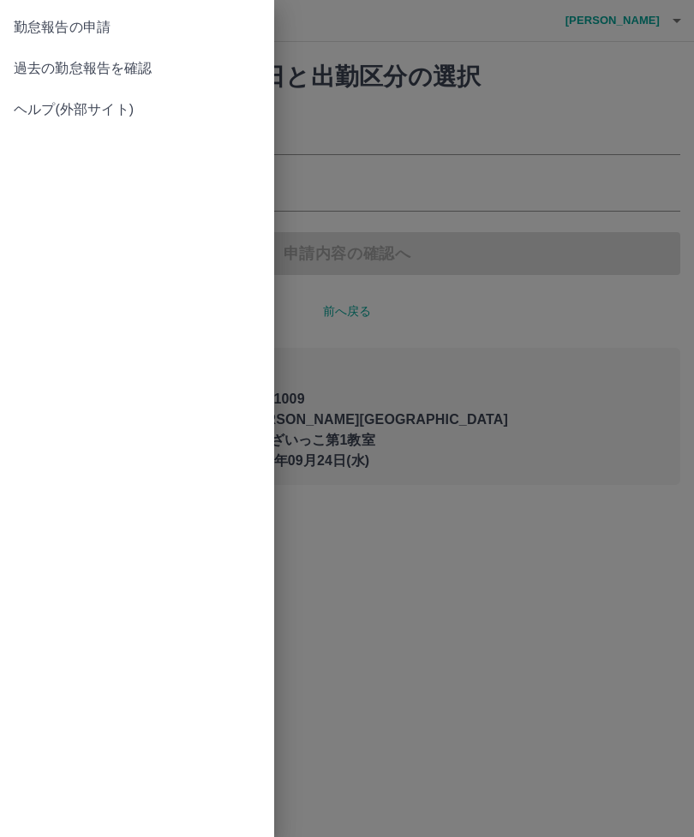
click at [123, 76] on span "過去の勤怠報告を確認" at bounding box center [137, 68] width 247 height 21
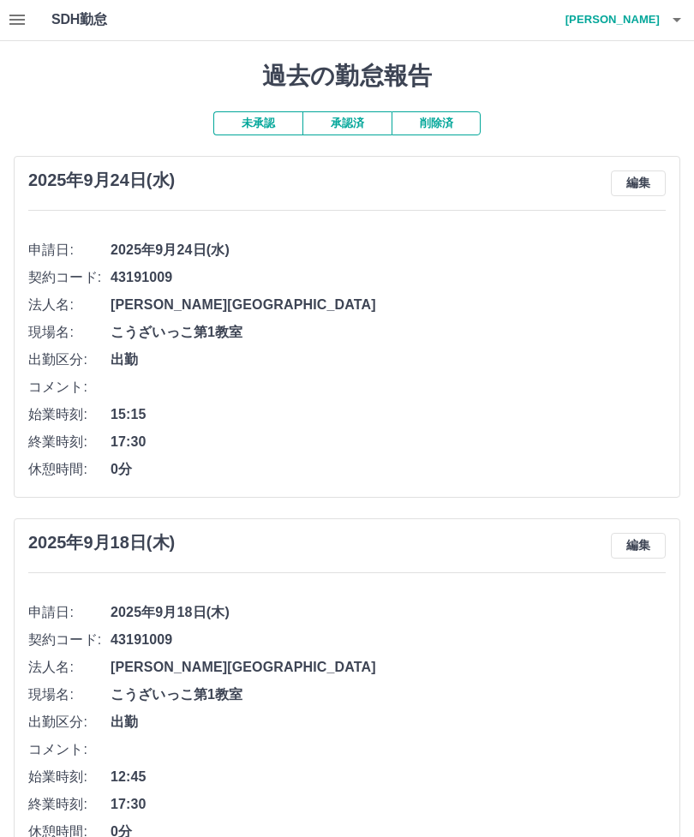
scroll to position [11, 0]
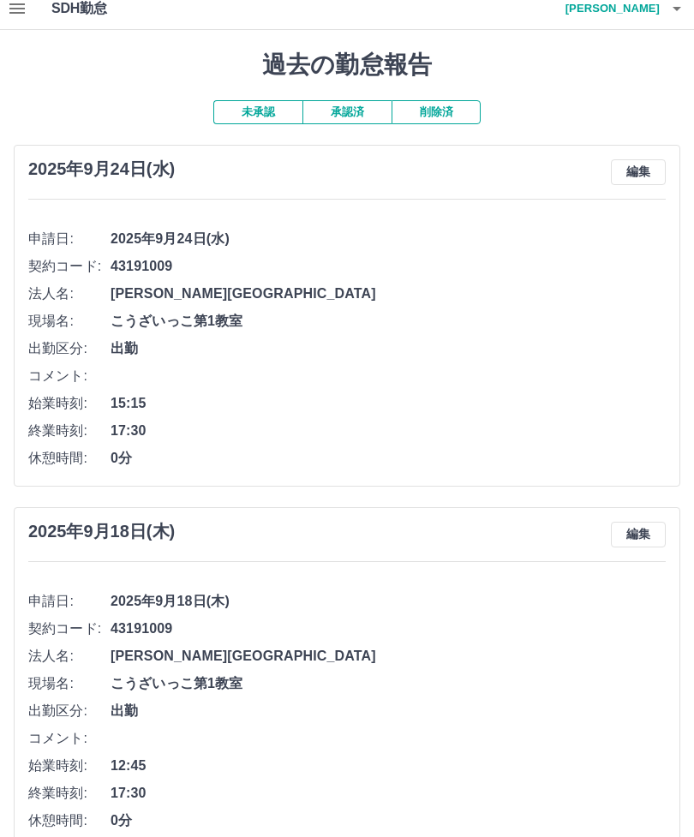
click at [637, 169] on button "編集" at bounding box center [638, 173] width 55 height 26
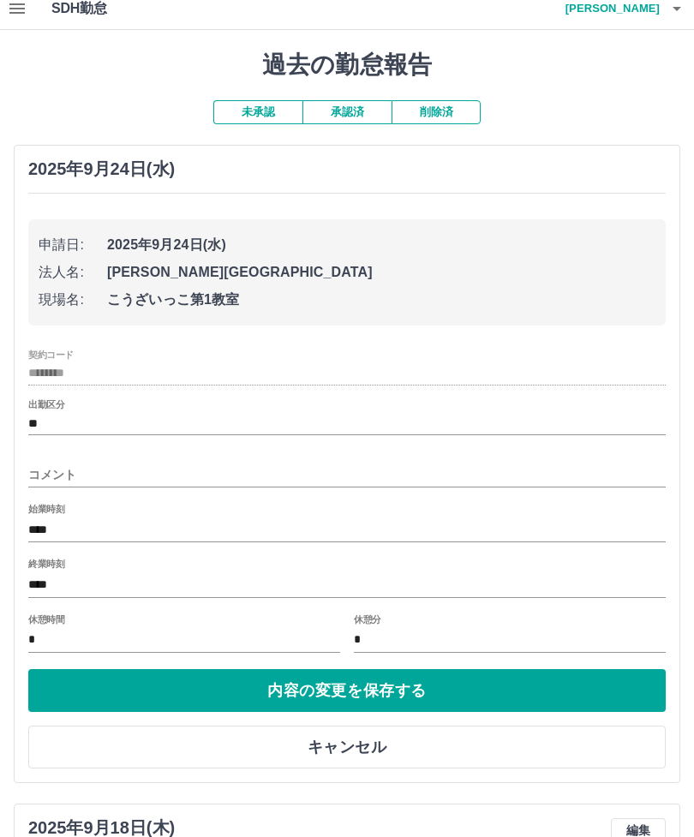
click at [131, 518] on input "****" at bounding box center [347, 530] width 638 height 25
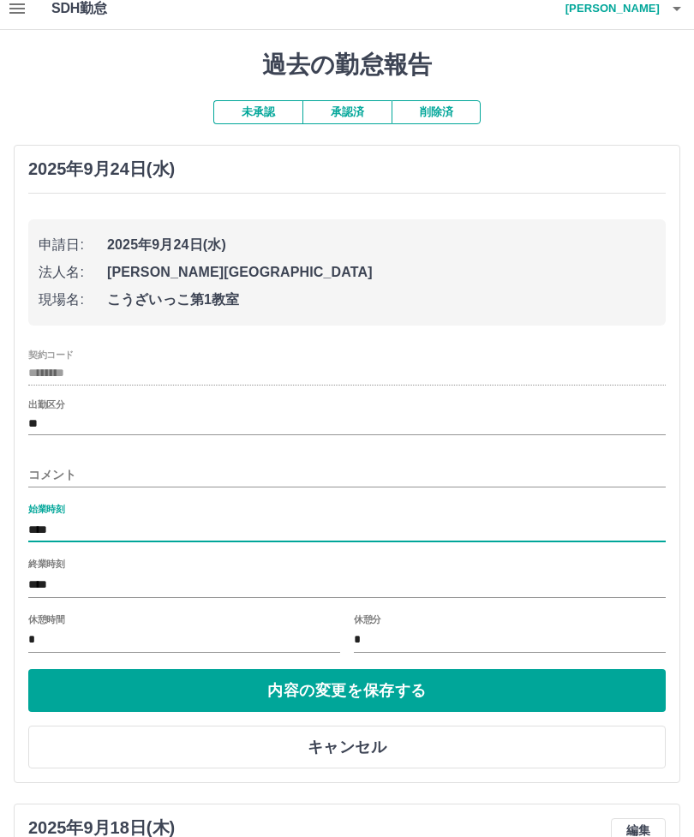
scroll to position [11, 0]
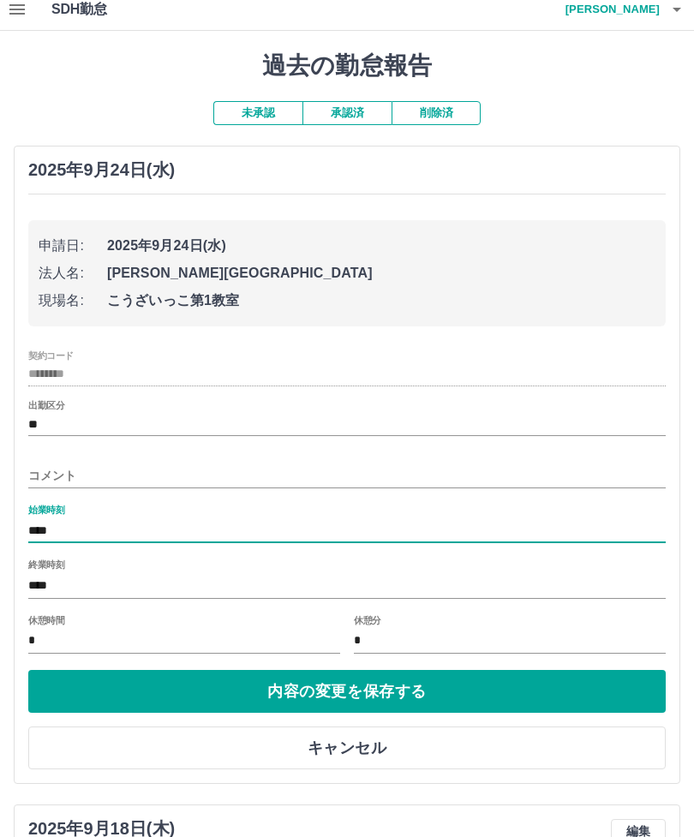
click at [112, 523] on input "****" at bounding box center [347, 530] width 638 height 25
type input "****"
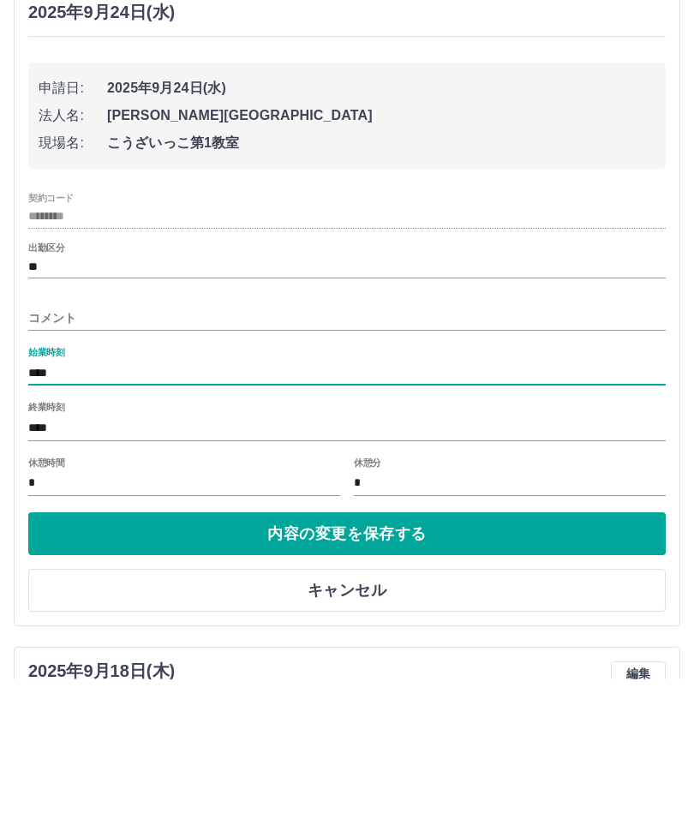
click at [350, 670] on button "内容の変更を保存する" at bounding box center [347, 691] width 638 height 43
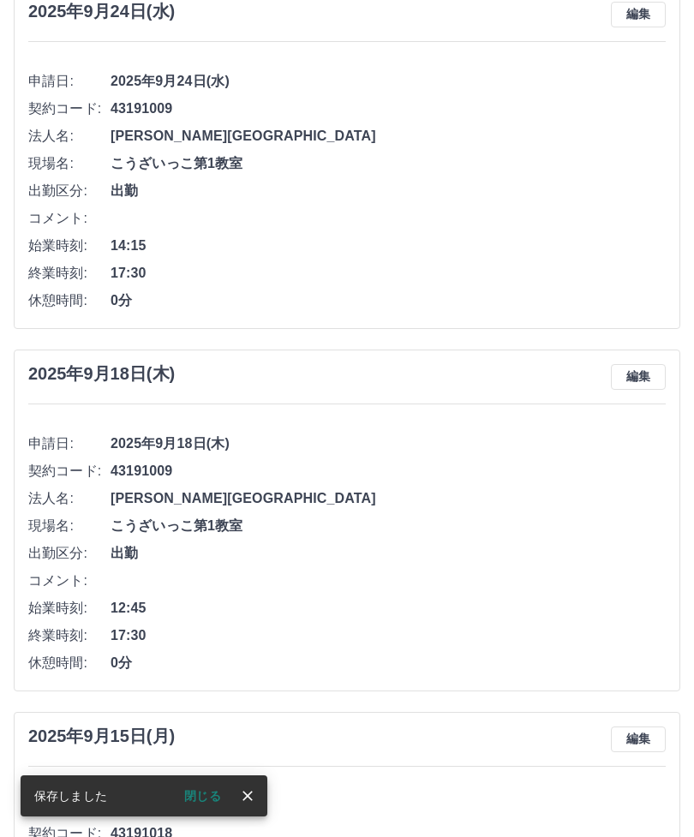
click at [207, 809] on button "閉じる" at bounding box center [203, 796] width 64 height 26
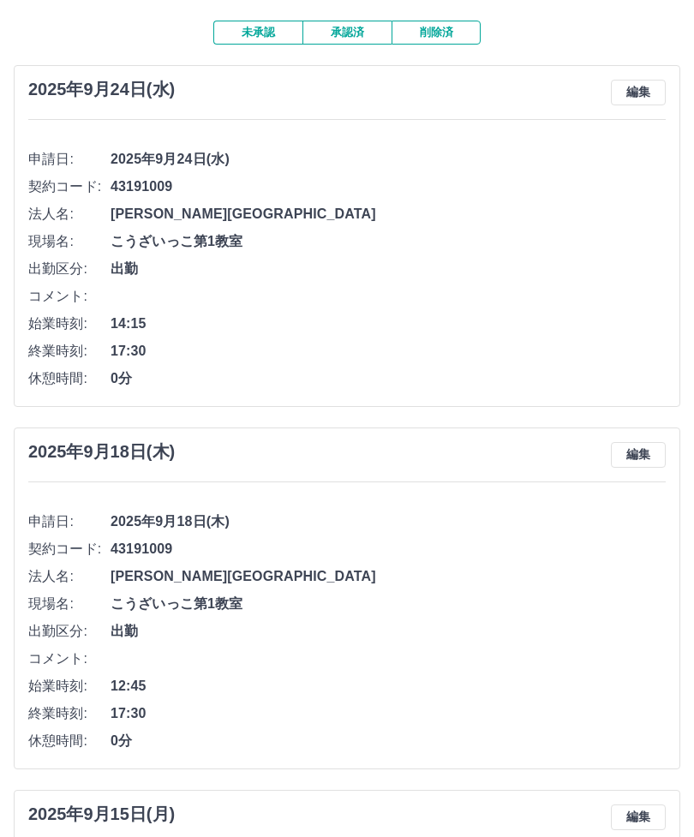
scroll to position [0, 0]
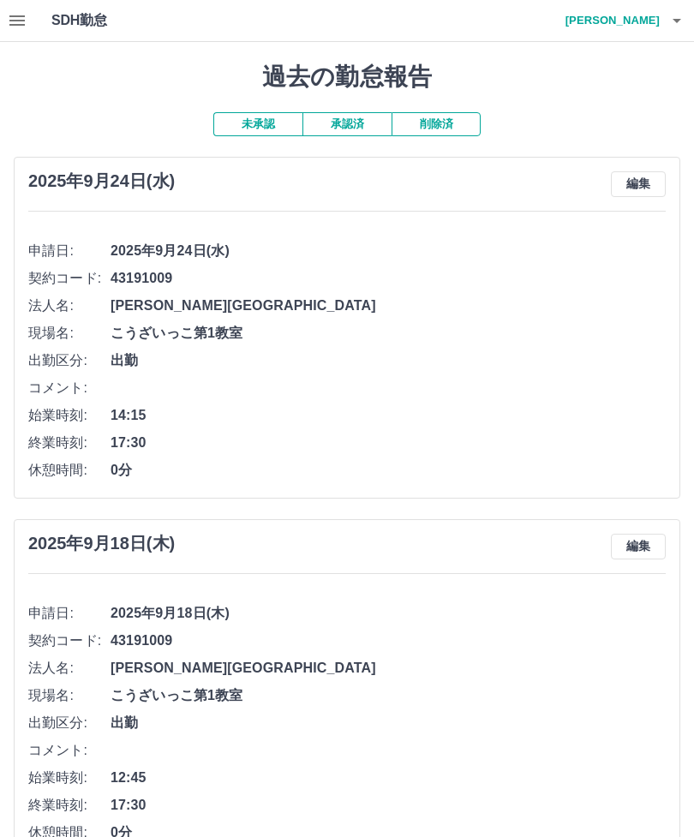
click at [636, 19] on h4 "竹内　絵理歌" at bounding box center [608, 20] width 103 height 41
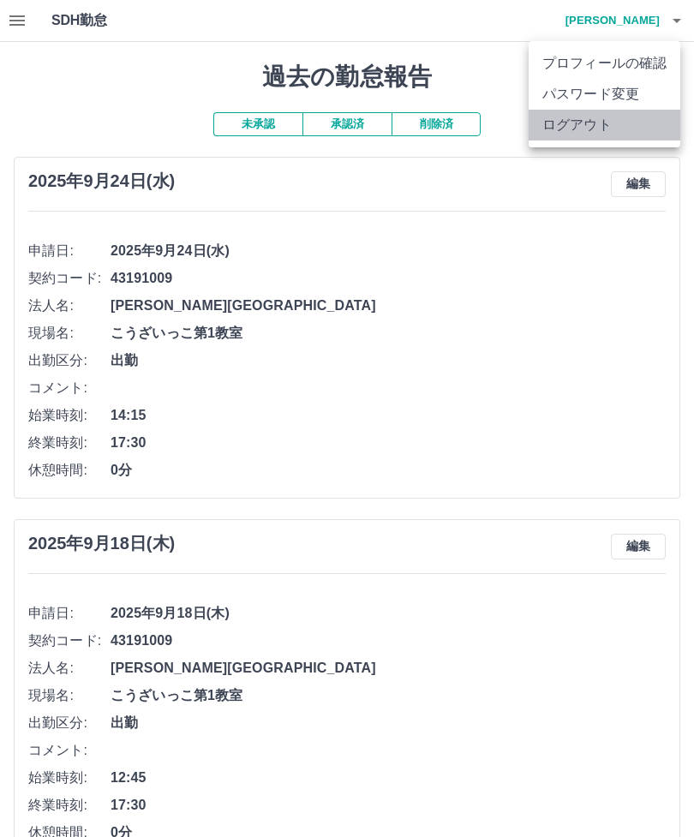
click at [594, 136] on li "ログアウト" at bounding box center [605, 125] width 152 height 31
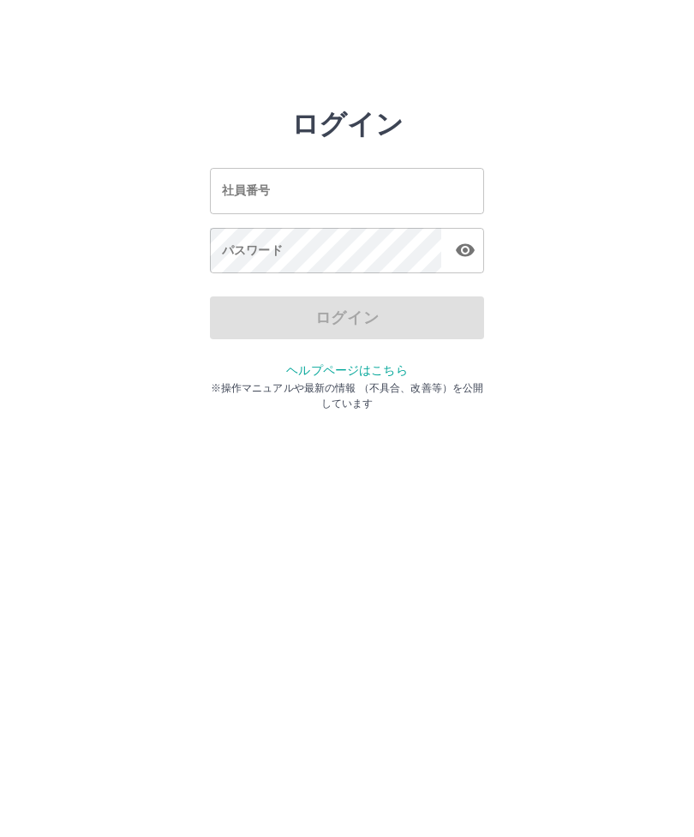
click at [308, 204] on input "社員番号" at bounding box center [347, 190] width 274 height 45
type input "*"
type input "*******"
click at [242, 248] on div "パスワード パスワード" at bounding box center [347, 252] width 274 height 48
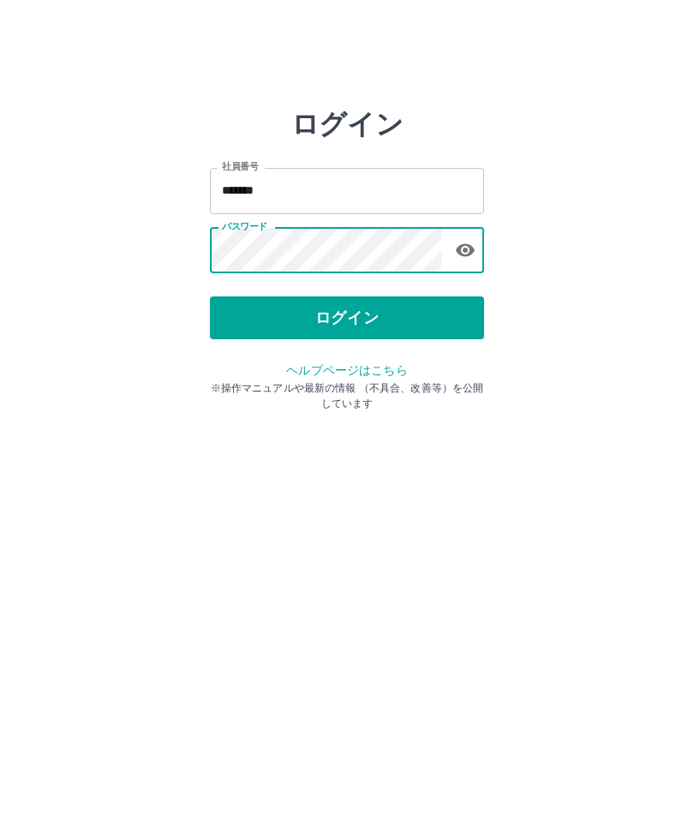
click at [351, 323] on button "ログイン" at bounding box center [347, 317] width 274 height 43
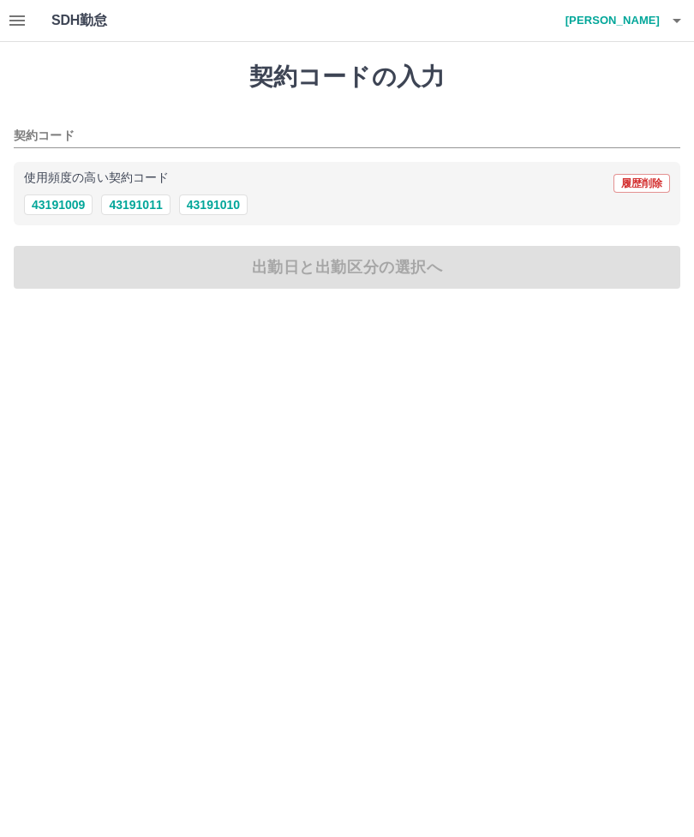
click at [627, 28] on h4 "竹内　絵理歌" at bounding box center [608, 20] width 103 height 41
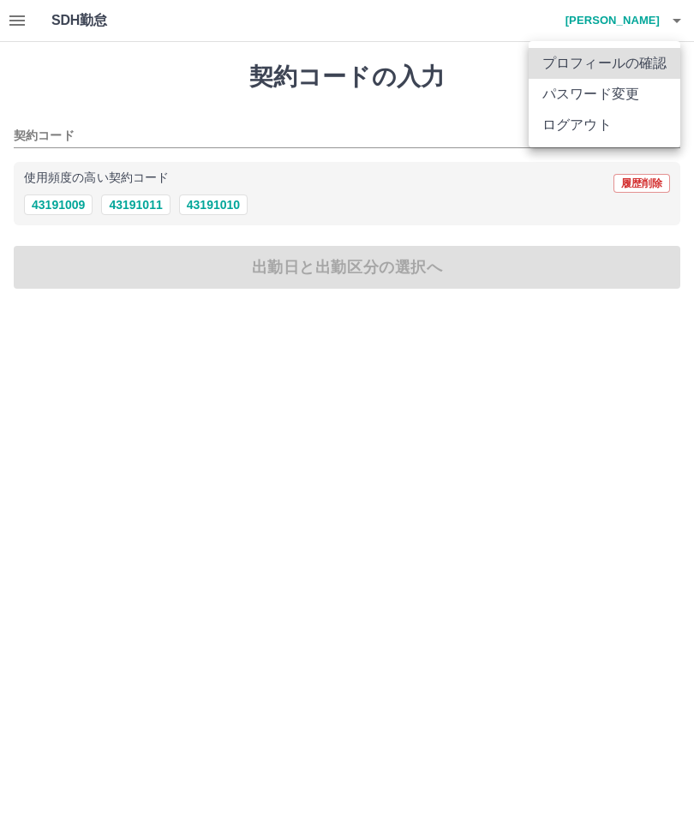
click at [633, 23] on div at bounding box center [347, 418] width 694 height 837
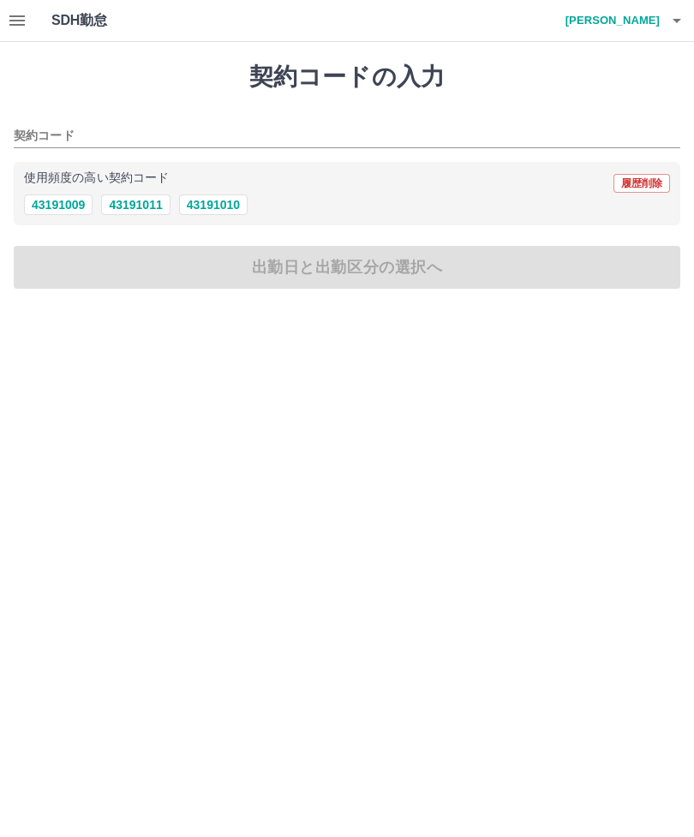
click at [29, 34] on button "button" at bounding box center [17, 20] width 34 height 41
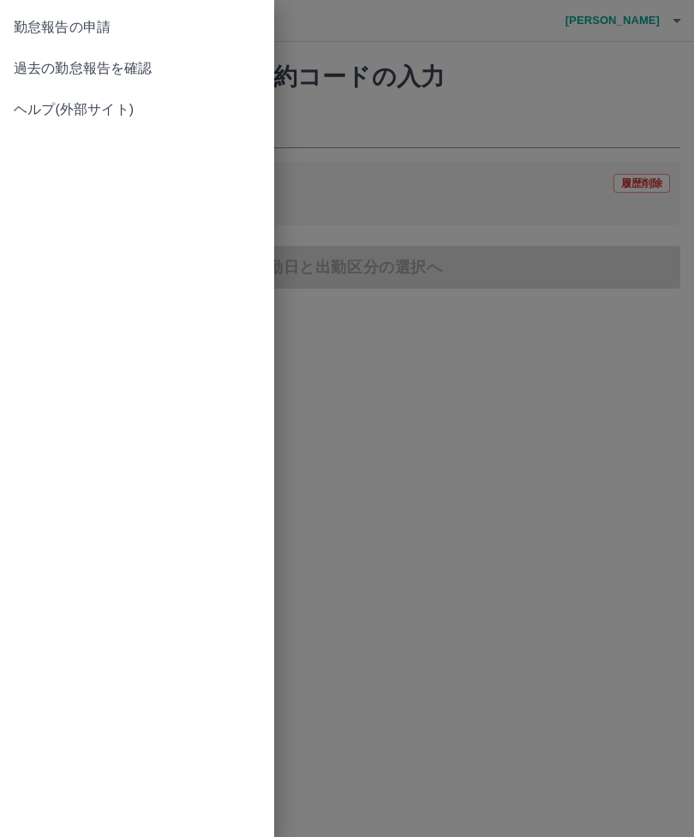
click at [117, 65] on span "過去の勤怠報告を確認" at bounding box center [137, 68] width 247 height 21
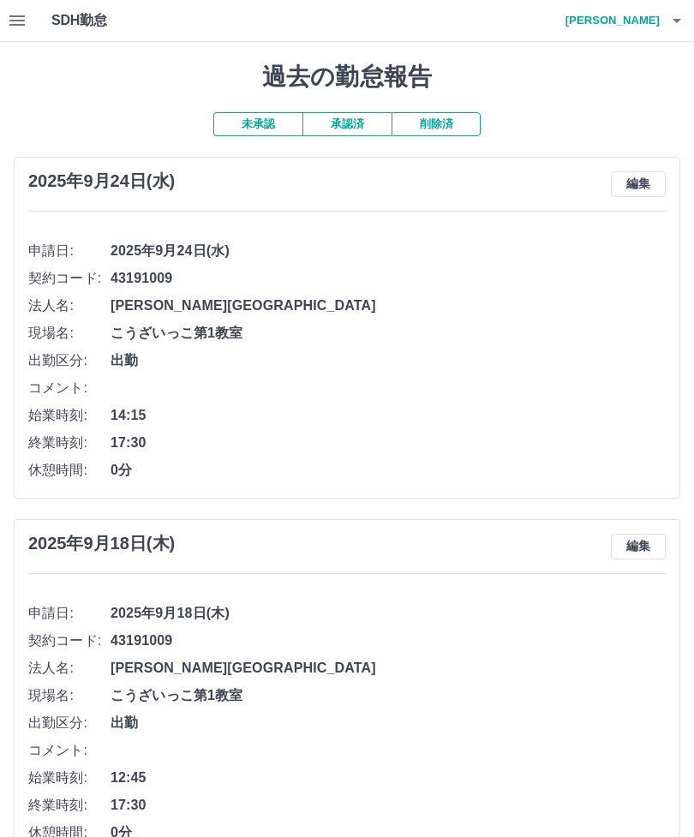
click at [636, 19] on h4 "竹内　絵理歌" at bounding box center [608, 20] width 103 height 41
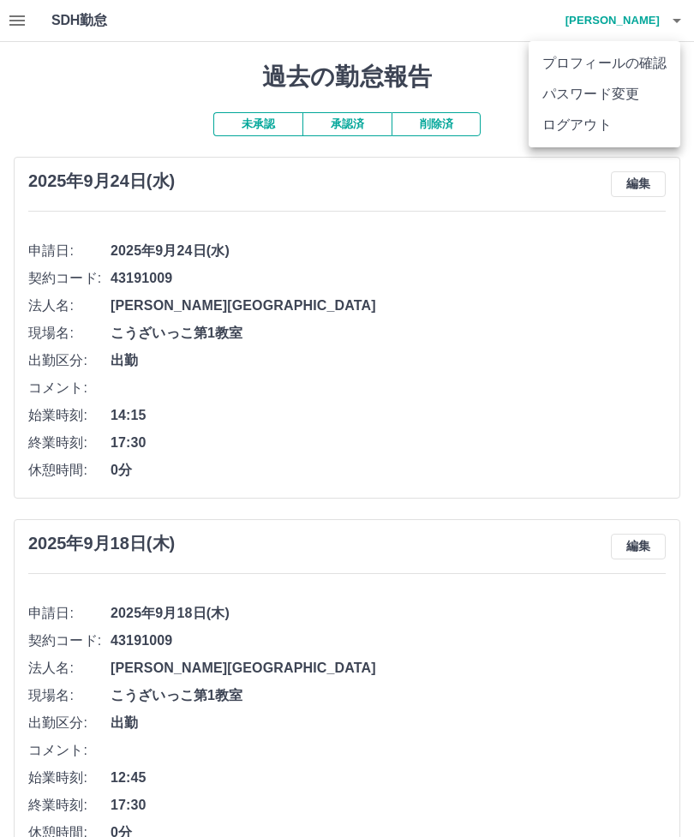
click at [579, 130] on li "ログアウト" at bounding box center [605, 125] width 152 height 31
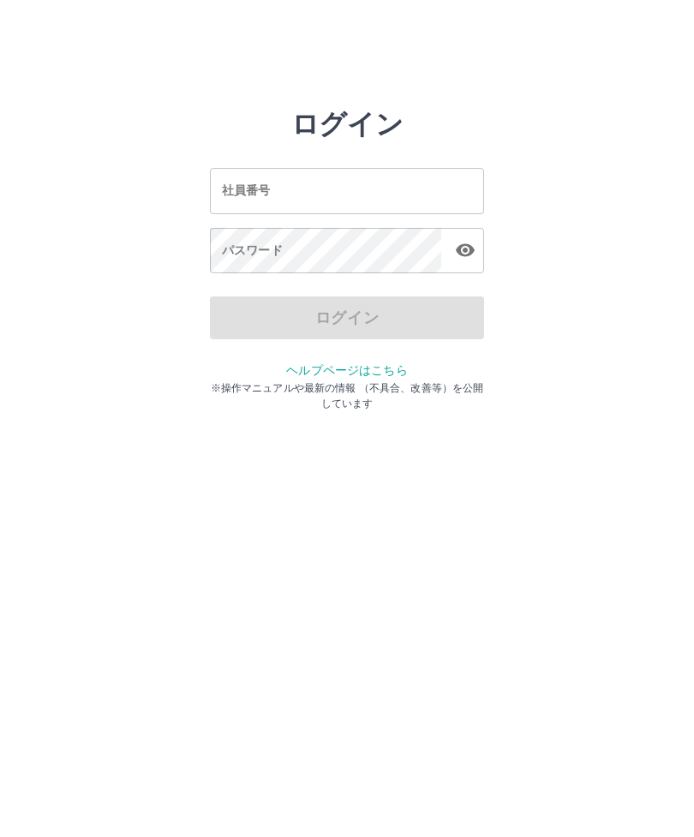
click at [316, 195] on input "社員番号" at bounding box center [347, 190] width 274 height 45
type input "*******"
click at [241, 257] on div "パスワード パスワード" at bounding box center [347, 252] width 274 height 48
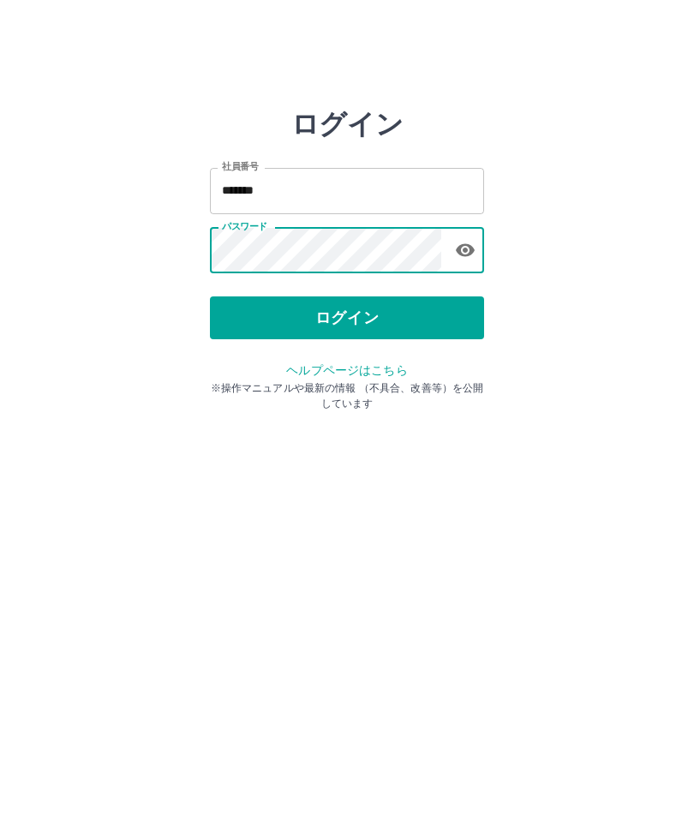
click at [351, 319] on button "ログイン" at bounding box center [347, 317] width 274 height 43
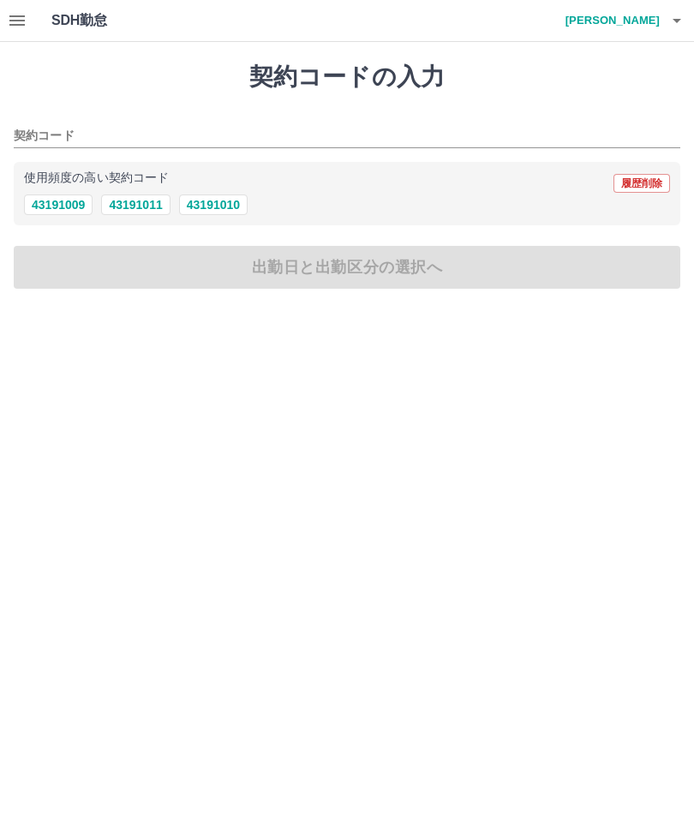
click at [30, 21] on button "button" at bounding box center [17, 20] width 34 height 41
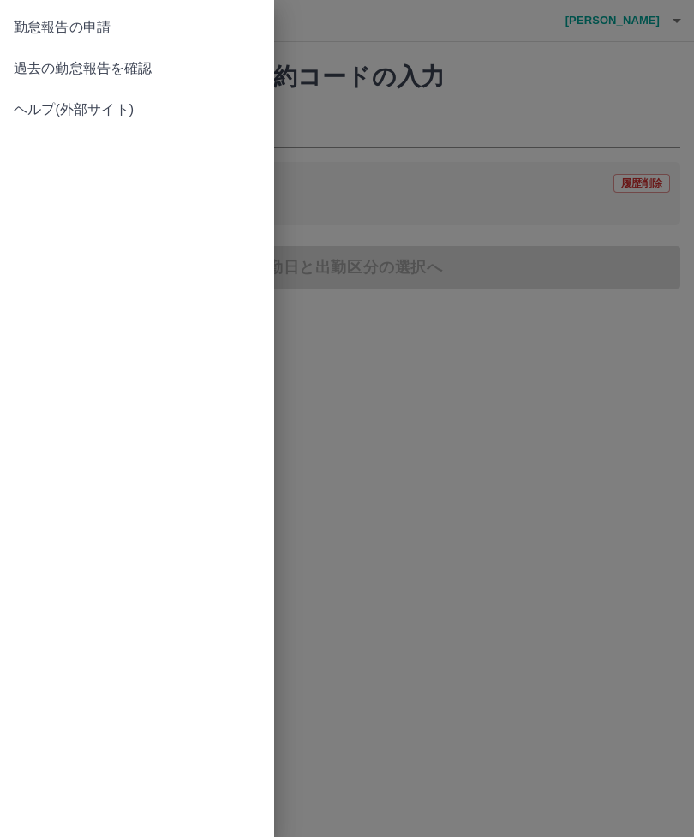
click at [105, 73] on span "過去の勤怠報告を確認" at bounding box center [137, 68] width 247 height 21
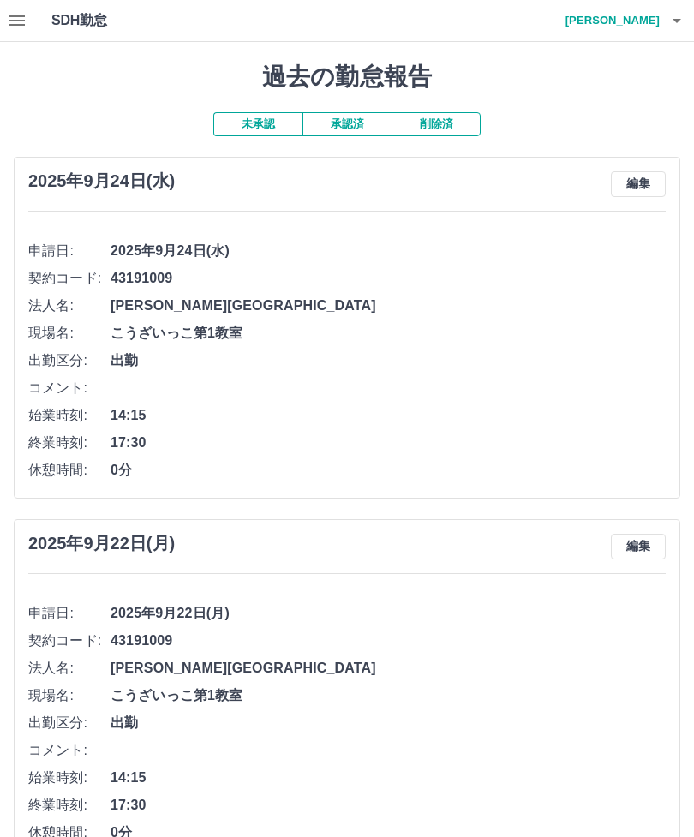
click at [633, 17] on h4 "[PERSON_NAME]" at bounding box center [608, 20] width 103 height 41
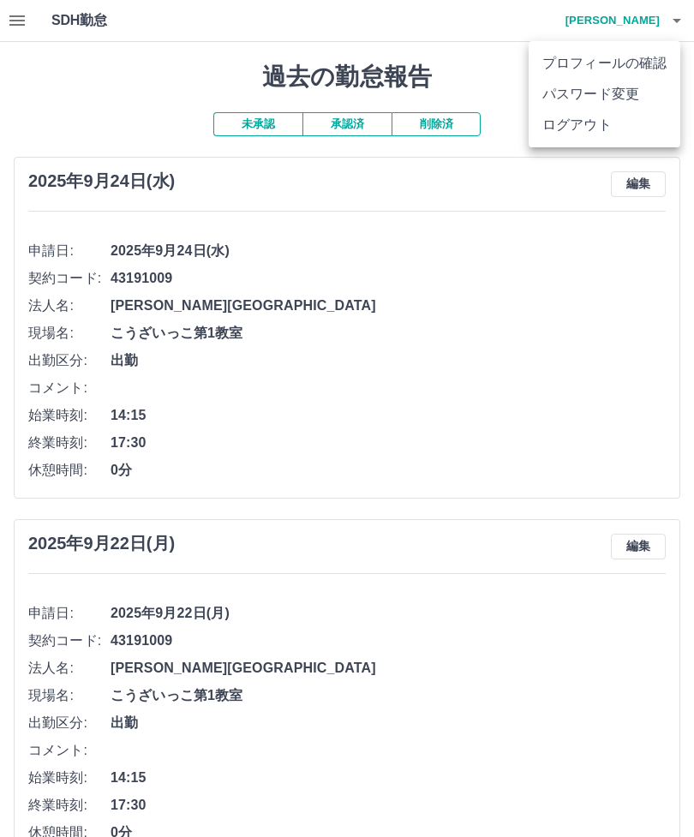
click at [575, 139] on li "ログアウト" at bounding box center [605, 125] width 152 height 31
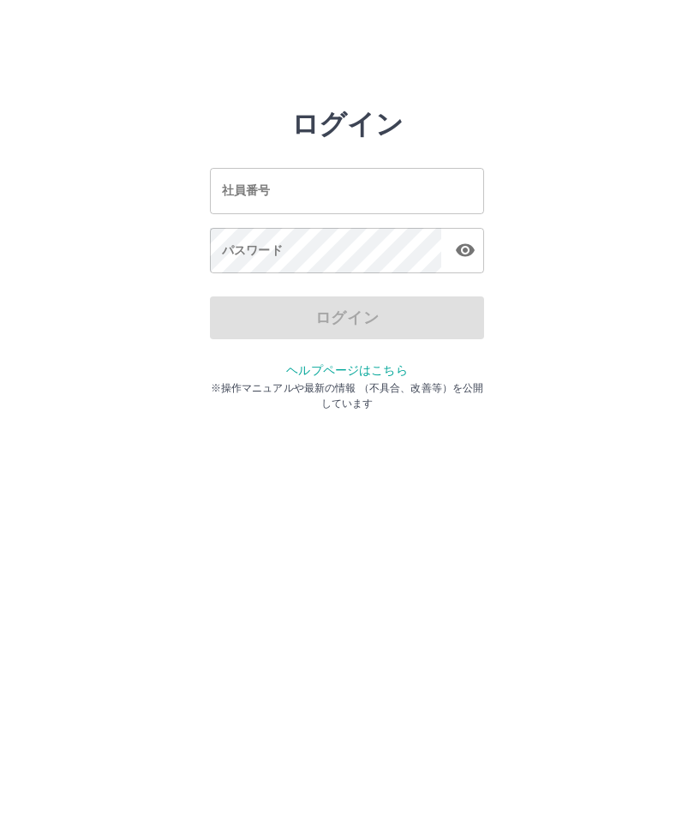
click at [328, 189] on input "社員番号" at bounding box center [347, 190] width 274 height 45
click at [242, 249] on div "パスワード パスワード" at bounding box center [347, 252] width 274 height 48
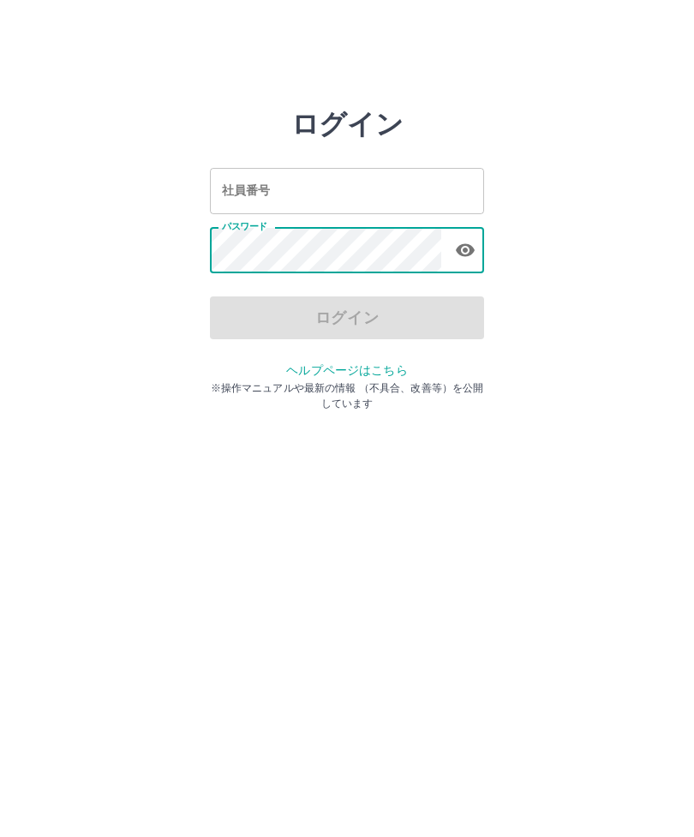
click at [256, 185] on div "社員番号 社員番号" at bounding box center [347, 190] width 274 height 45
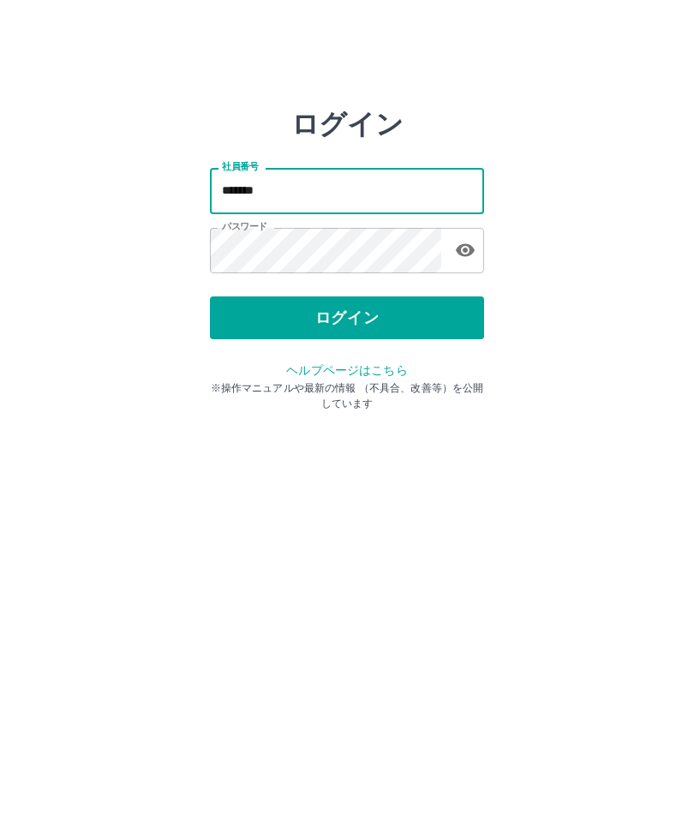
type input "*******"
click at [331, 329] on button "ログイン" at bounding box center [347, 317] width 274 height 43
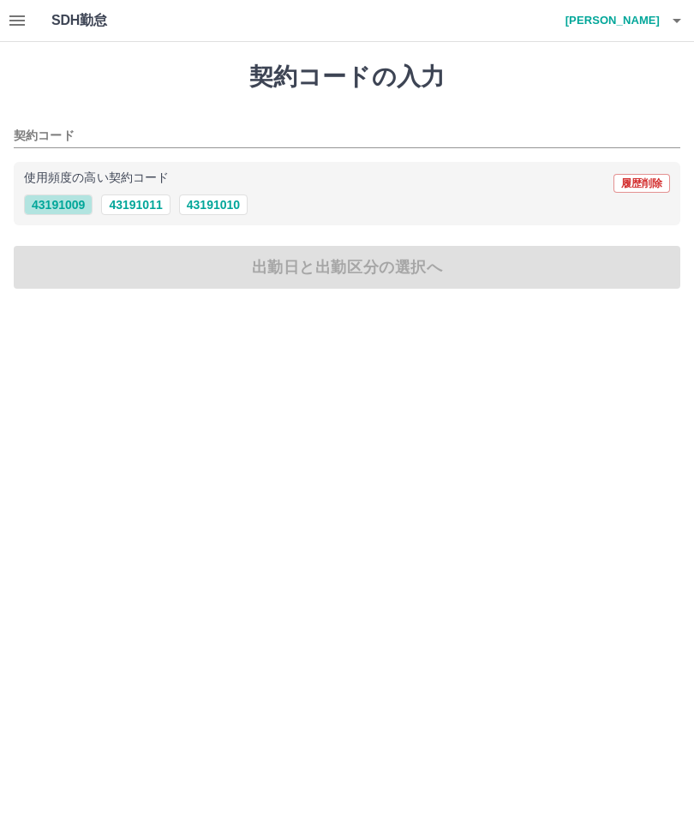
click at [64, 208] on button "43191009" at bounding box center [58, 205] width 69 height 21
type input "********"
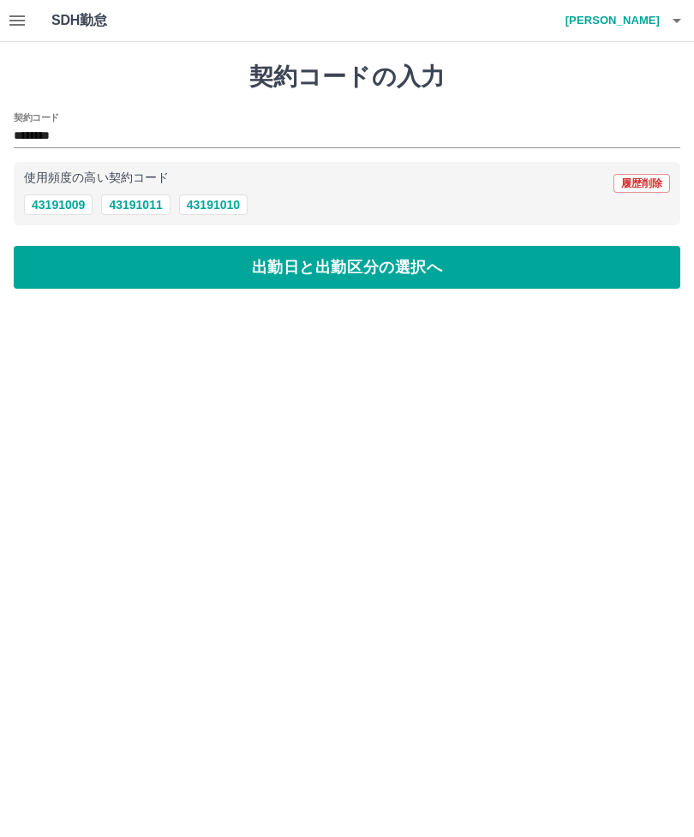
click at [325, 275] on button "出勤日と出勤区分の選択へ" at bounding box center [347, 267] width 667 height 43
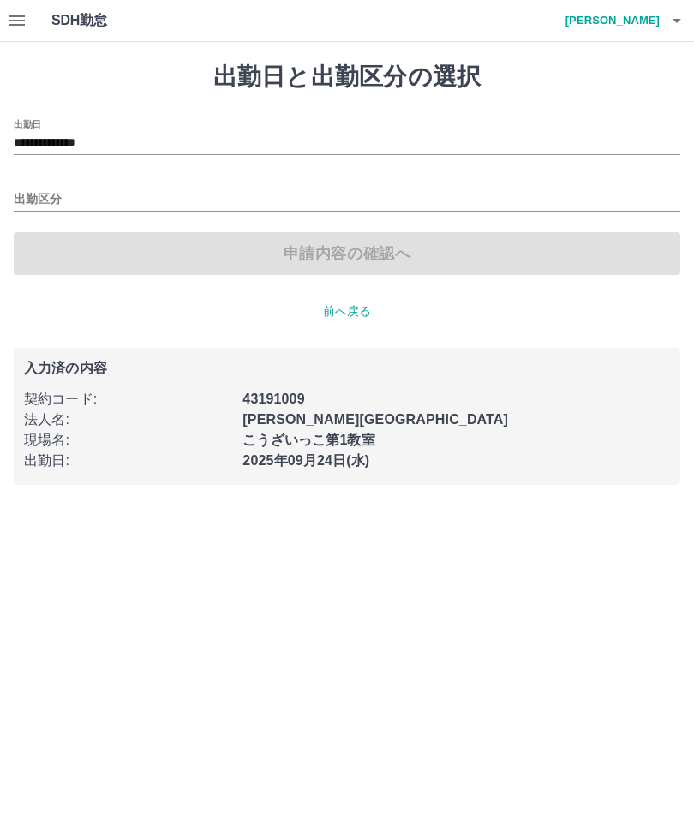
click at [46, 193] on input "出勤区分" at bounding box center [347, 199] width 667 height 21
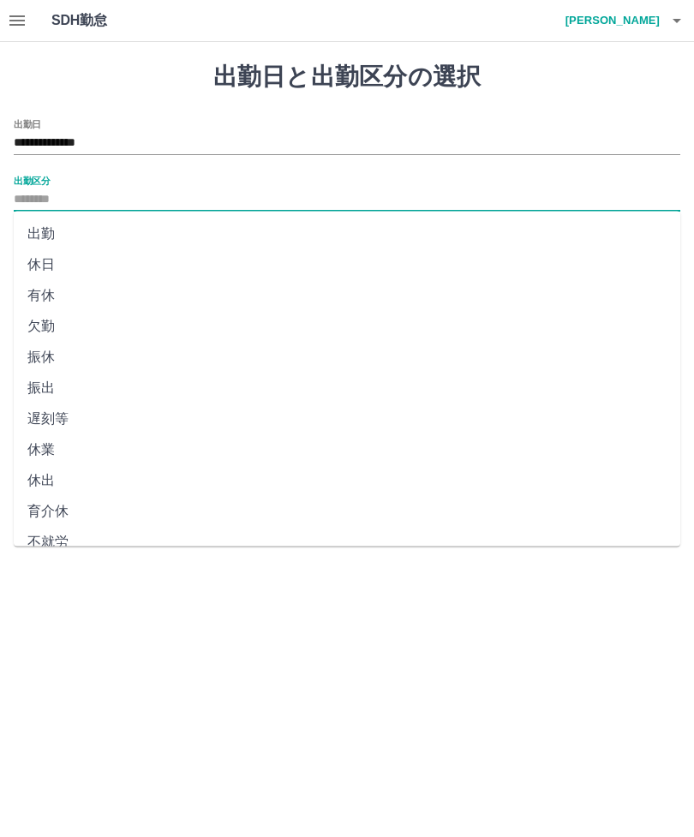
click at [30, 19] on button "button" at bounding box center [17, 20] width 34 height 41
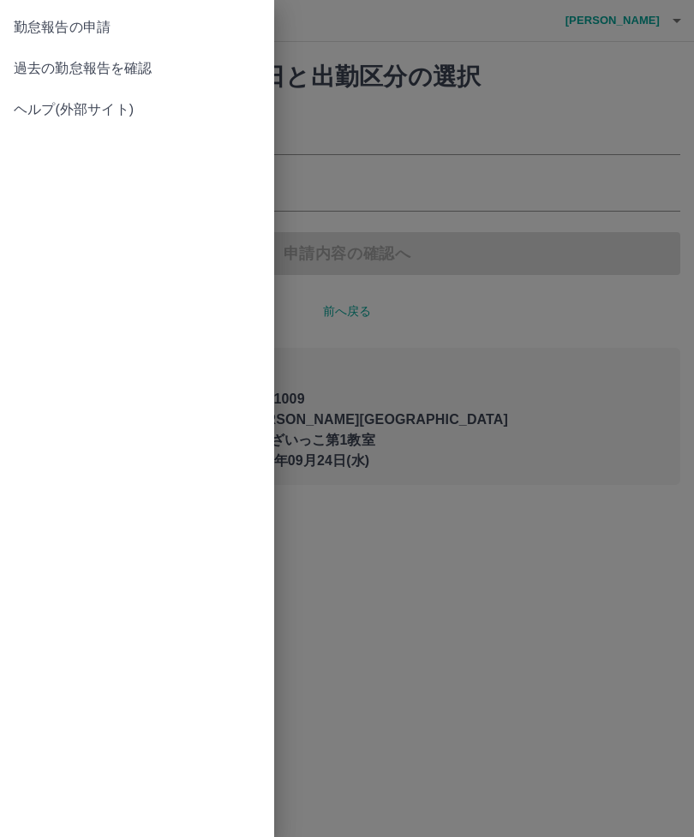
click at [110, 69] on span "過去の勤怠報告を確認" at bounding box center [137, 68] width 247 height 21
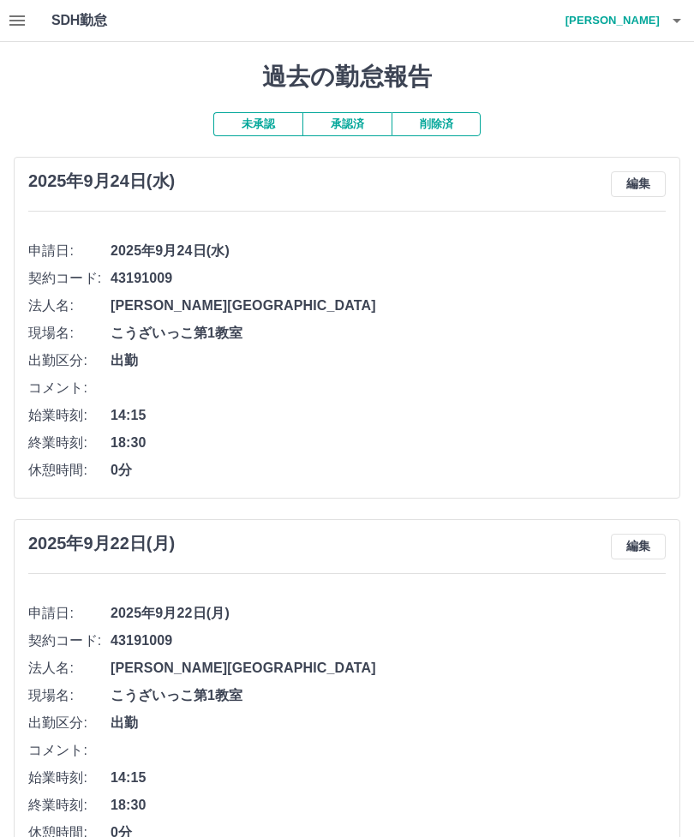
click at [637, 191] on button "編集" at bounding box center [638, 184] width 55 height 26
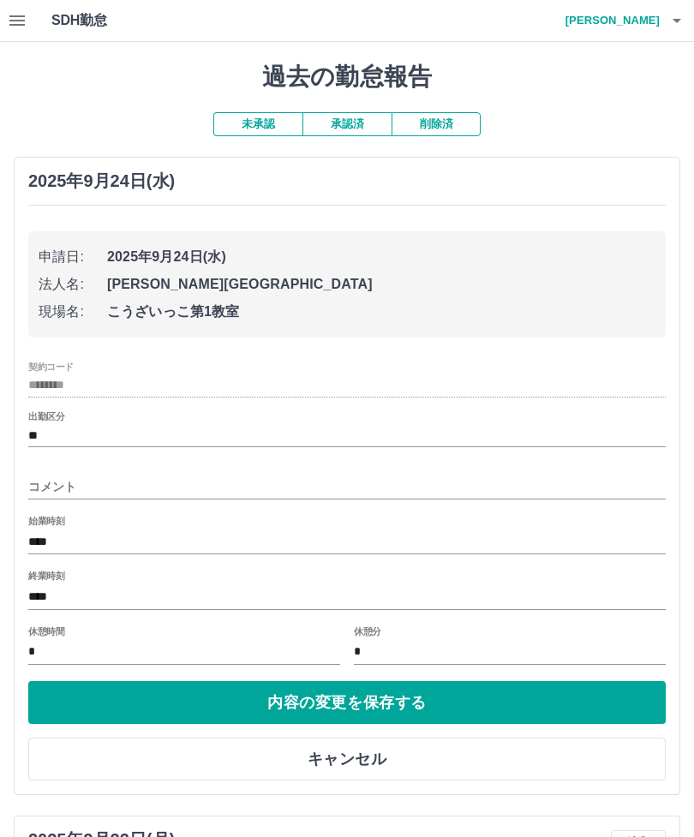
click at [139, 542] on input "****" at bounding box center [347, 542] width 638 height 25
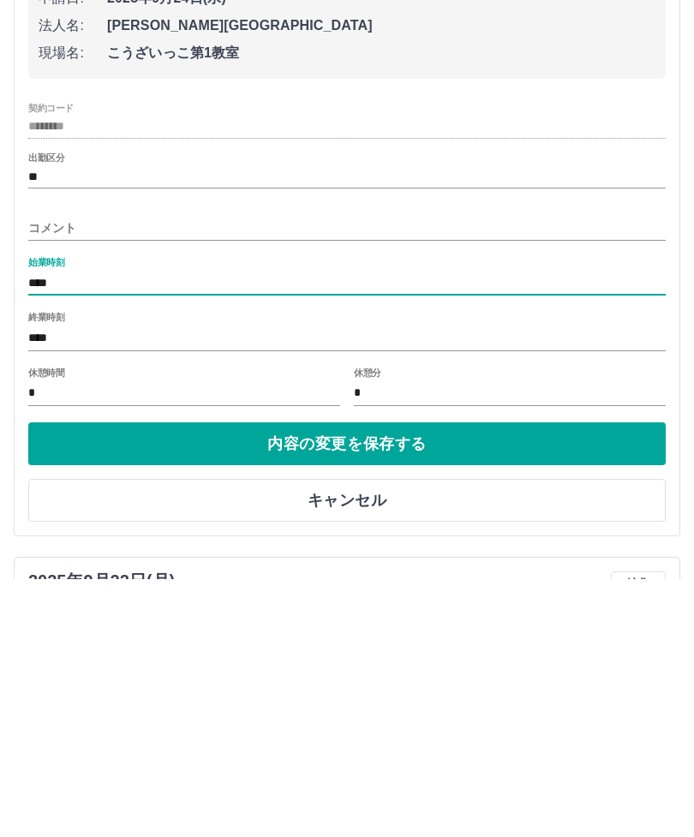
type input "****"
click at [113, 584] on input "****" at bounding box center [347, 596] width 638 height 25
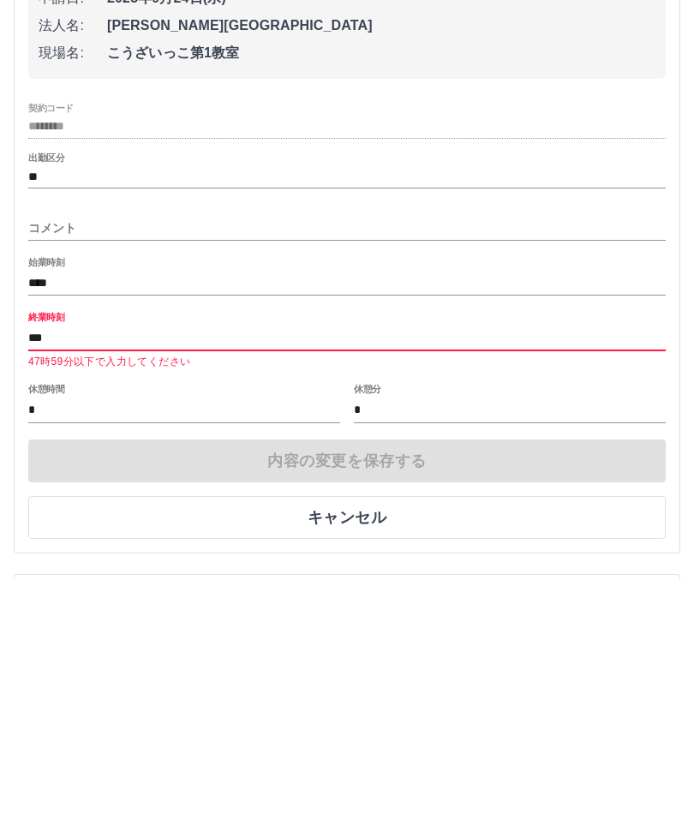
type input "****"
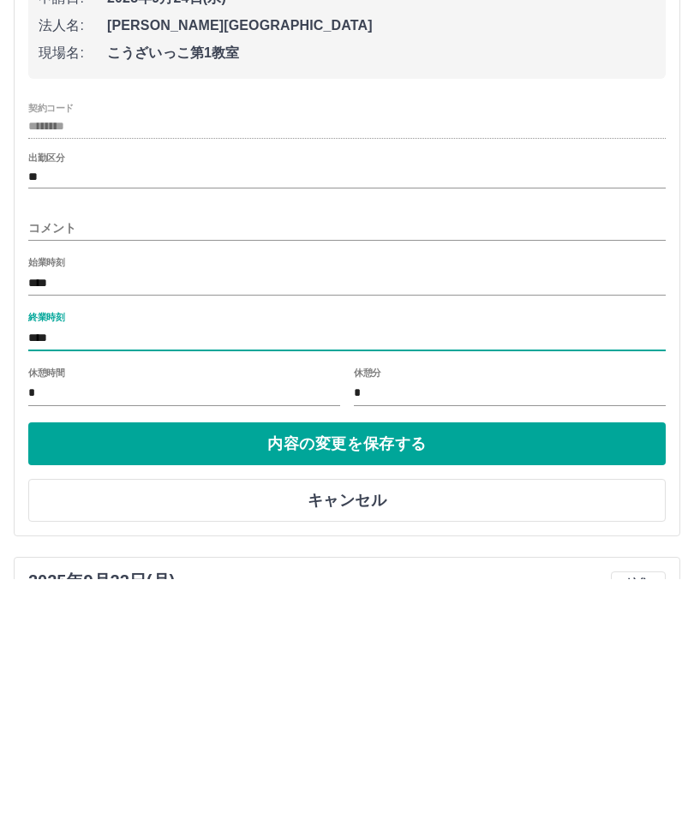
click at [344, 681] on button "内容の変更を保存する" at bounding box center [347, 702] width 638 height 43
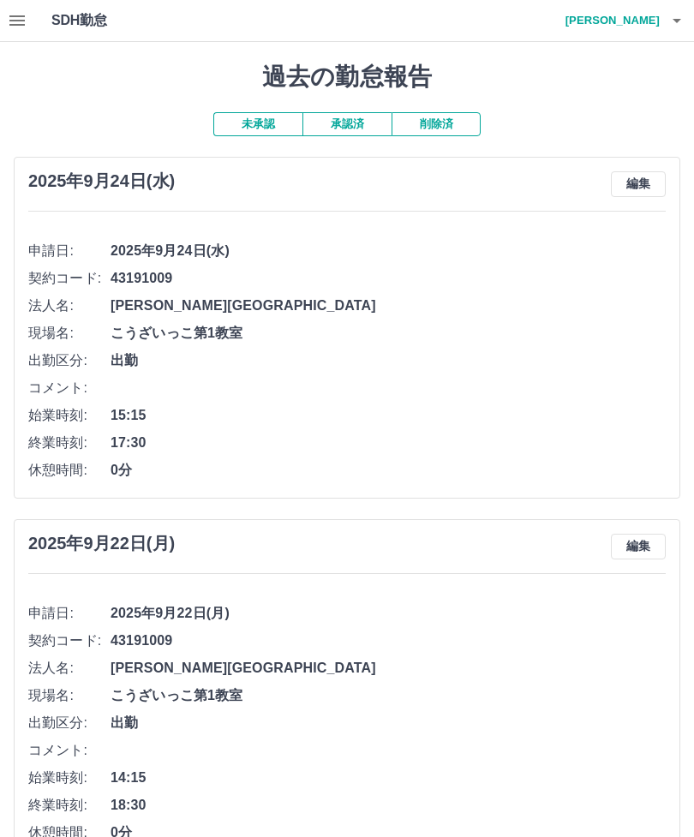
click at [642, 17] on h4 "[PERSON_NAME]" at bounding box center [608, 20] width 103 height 41
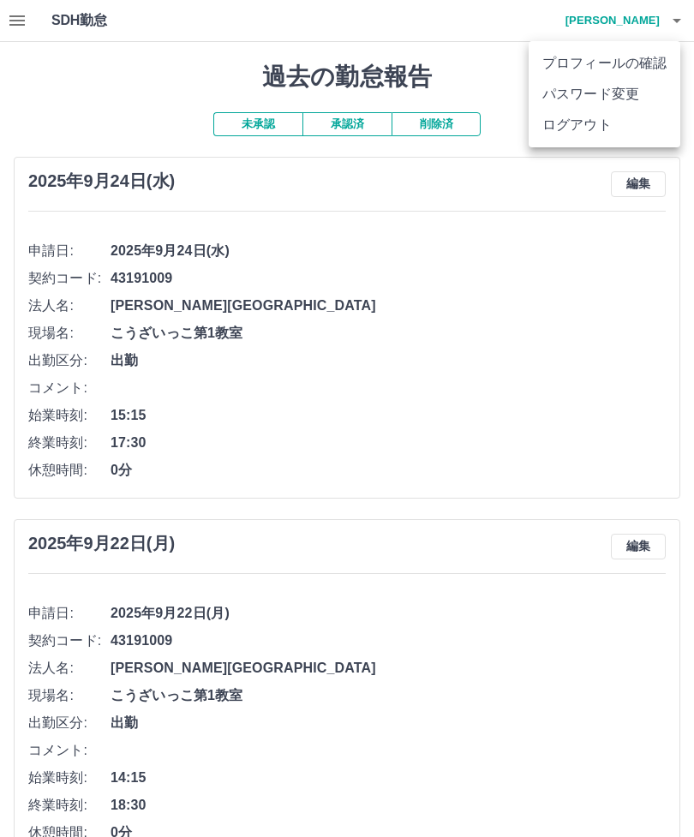
click at [584, 125] on li "ログアウト" at bounding box center [605, 125] width 152 height 31
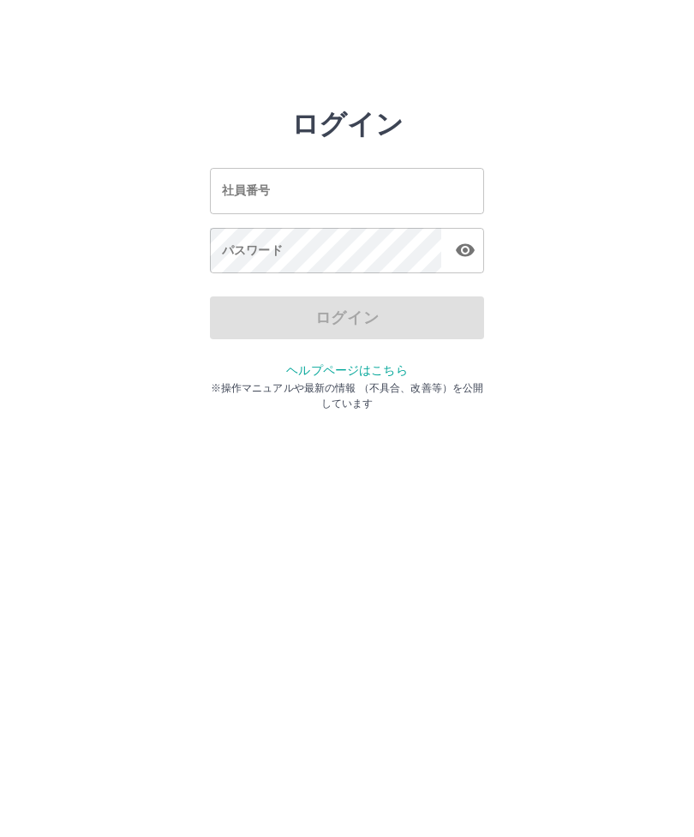
click at [305, 196] on input "社員番号" at bounding box center [347, 190] width 274 height 45
click at [266, 254] on div "パスワード パスワード" at bounding box center [347, 252] width 274 height 48
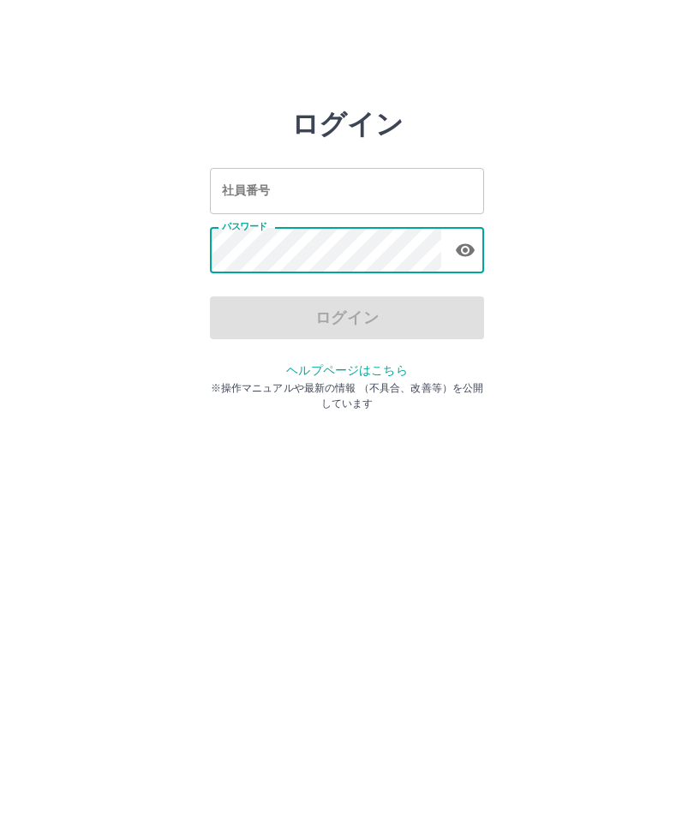
click at [263, 195] on div "社員番号 社員番号" at bounding box center [347, 190] width 274 height 45
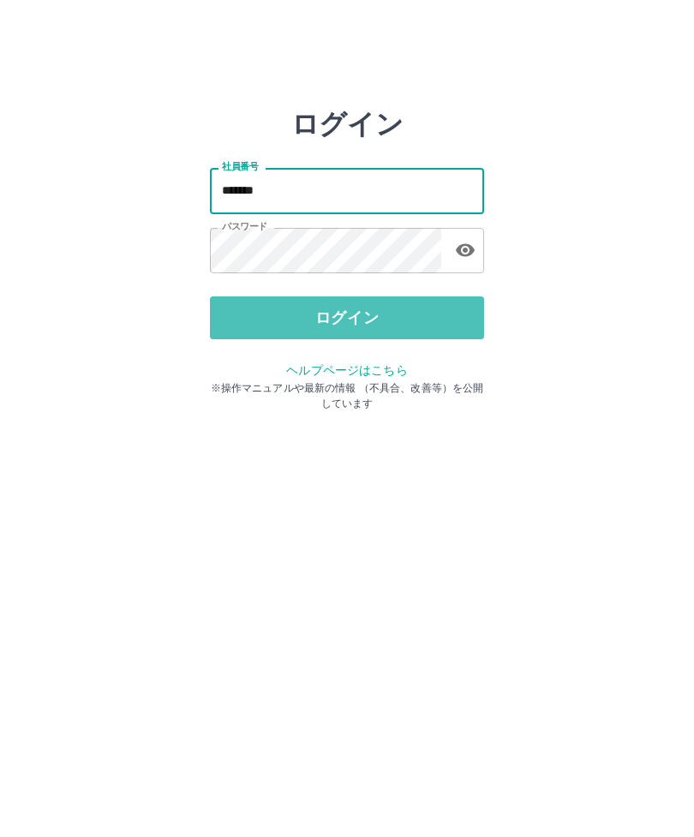
type input "*******"
click at [332, 330] on button "ログイン" at bounding box center [347, 317] width 274 height 43
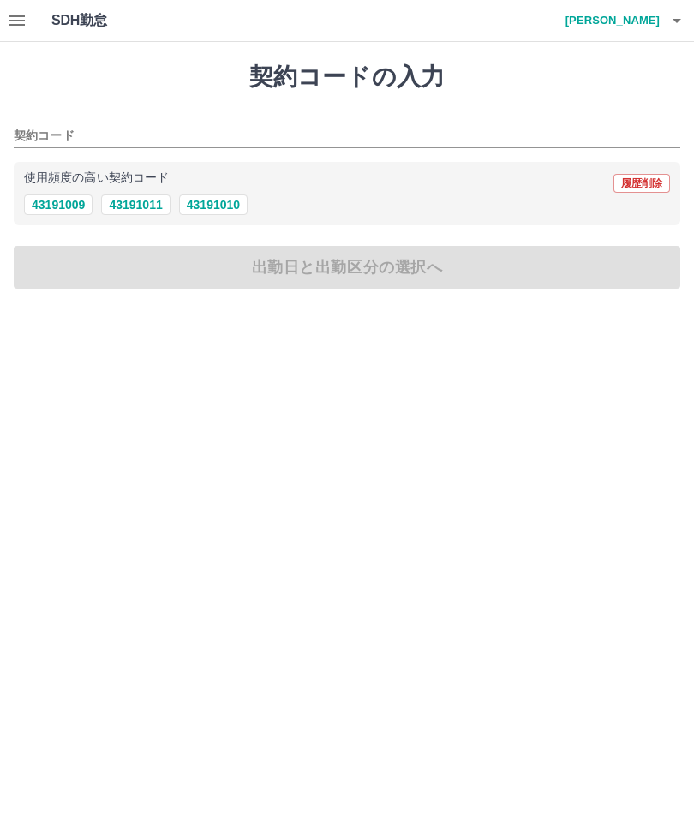
click at [29, 21] on button "button" at bounding box center [17, 20] width 34 height 41
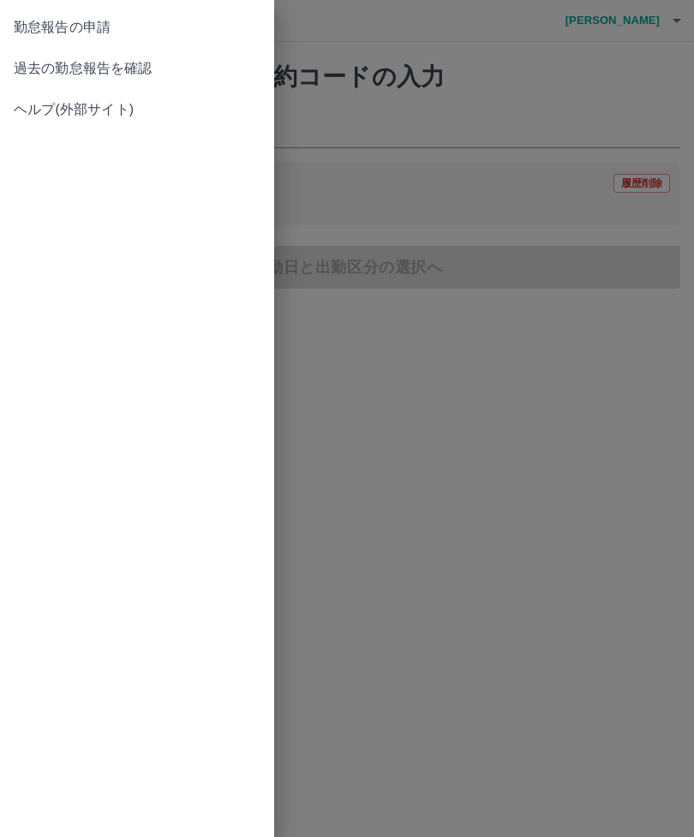
click at [114, 70] on span "過去の勤怠報告を確認" at bounding box center [137, 68] width 247 height 21
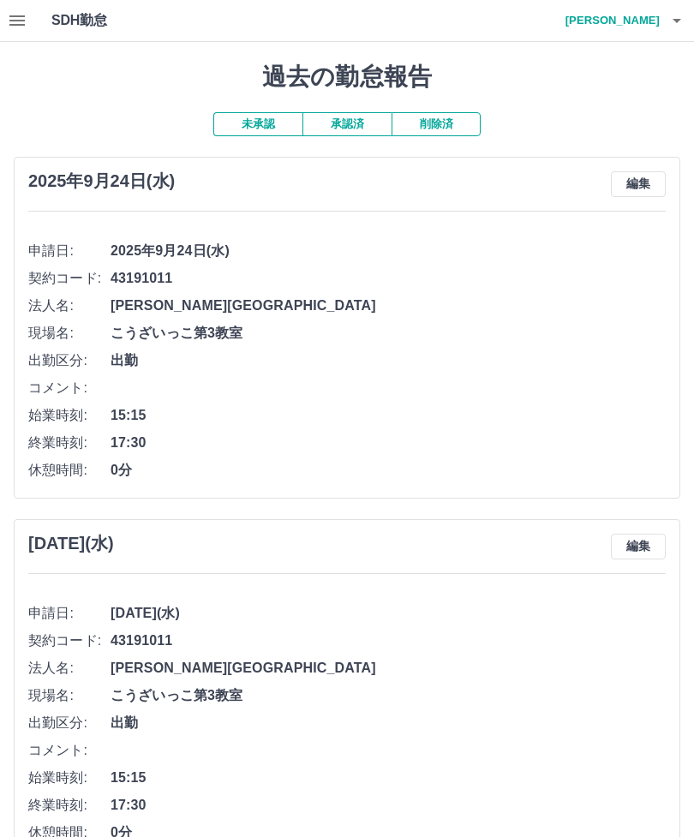
click at [635, 21] on h4 "大石　有紀子" at bounding box center [608, 20] width 103 height 41
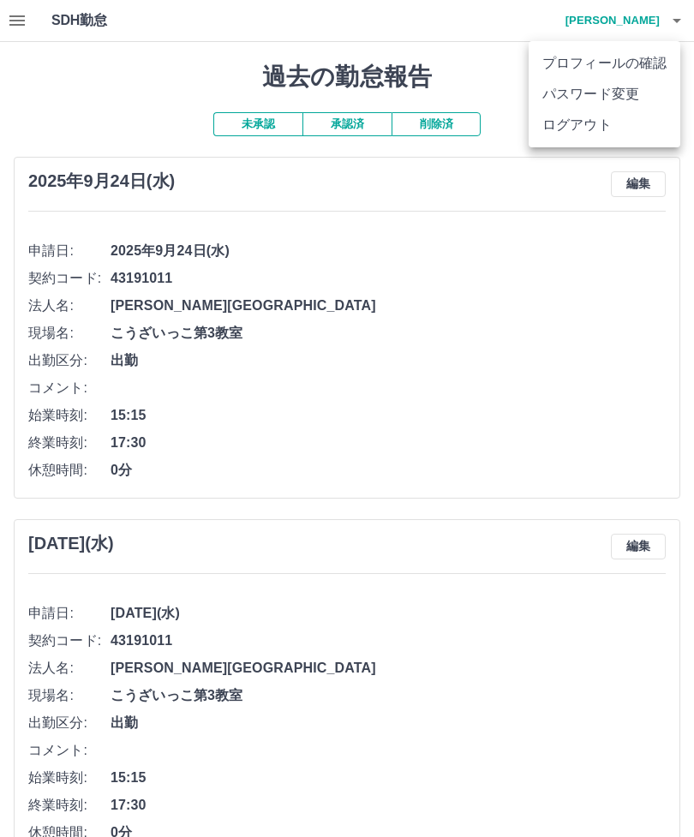
click at [581, 138] on li "ログアウト" at bounding box center [605, 125] width 152 height 31
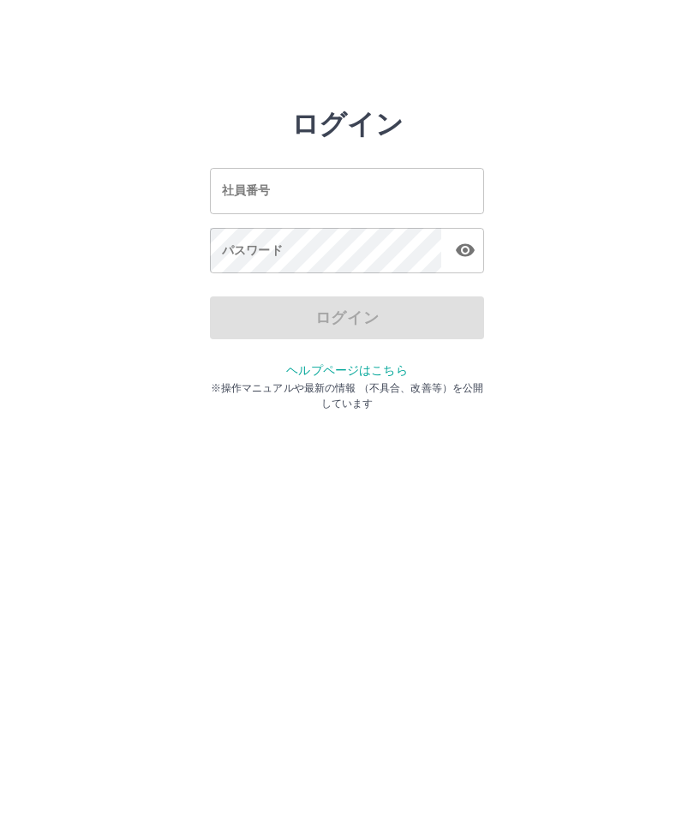
click at [312, 183] on input "社員番号" at bounding box center [347, 190] width 274 height 45
click at [279, 193] on input "社員番号" at bounding box center [347, 190] width 274 height 45
type input "*******"
click at [260, 245] on div "パスワード パスワード" at bounding box center [347, 252] width 274 height 48
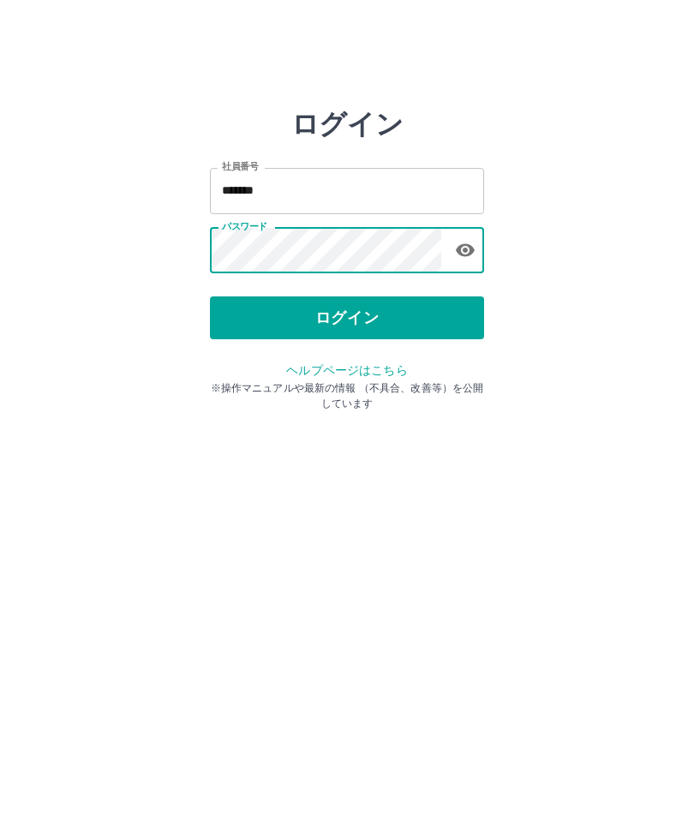
click at [348, 327] on button "ログイン" at bounding box center [347, 317] width 274 height 43
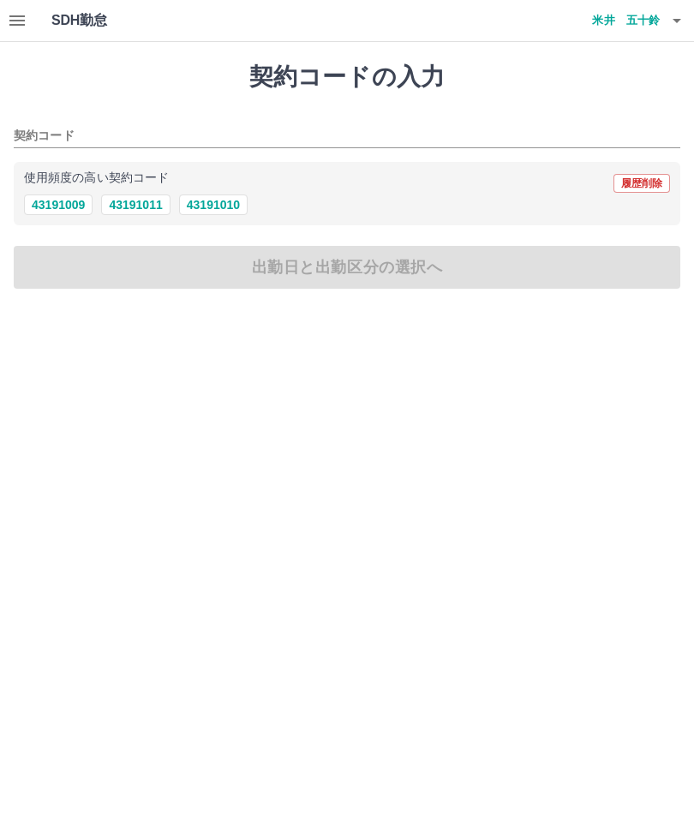
click at [65, 211] on button "43191009" at bounding box center [58, 205] width 69 height 21
type input "********"
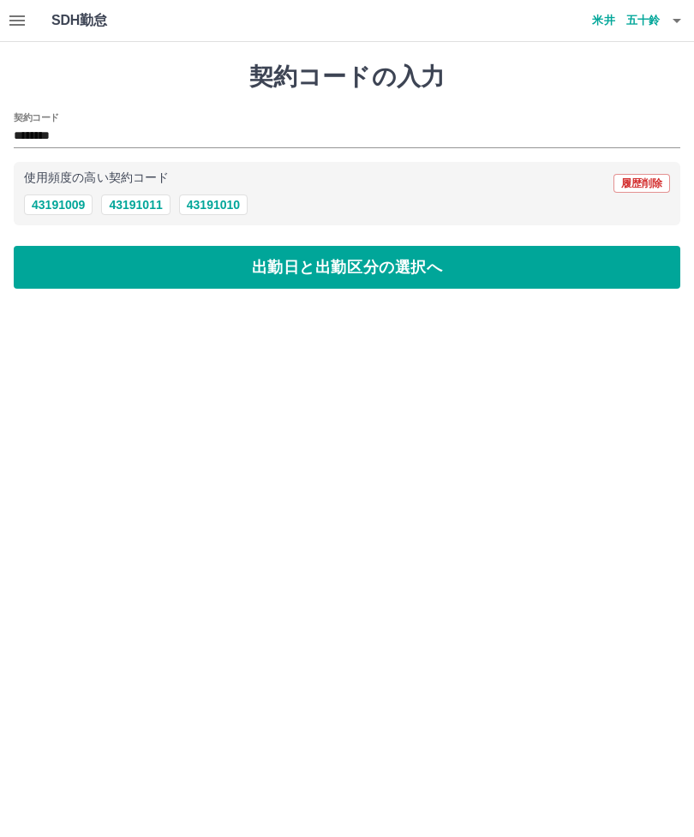
click at [362, 279] on button "出勤日と出勤区分の選択へ" at bounding box center [347, 267] width 667 height 43
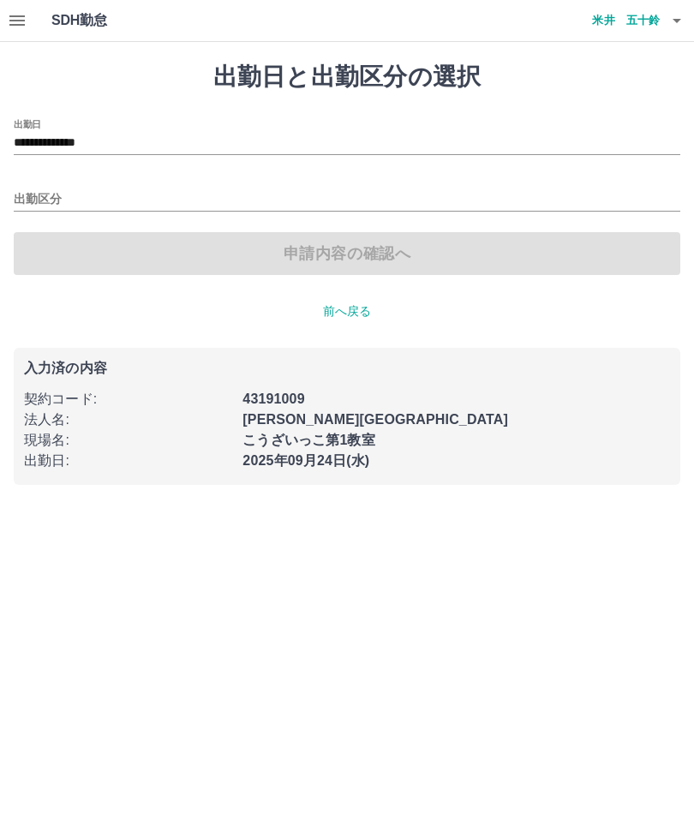
click at [31, 21] on button "button" at bounding box center [17, 20] width 34 height 41
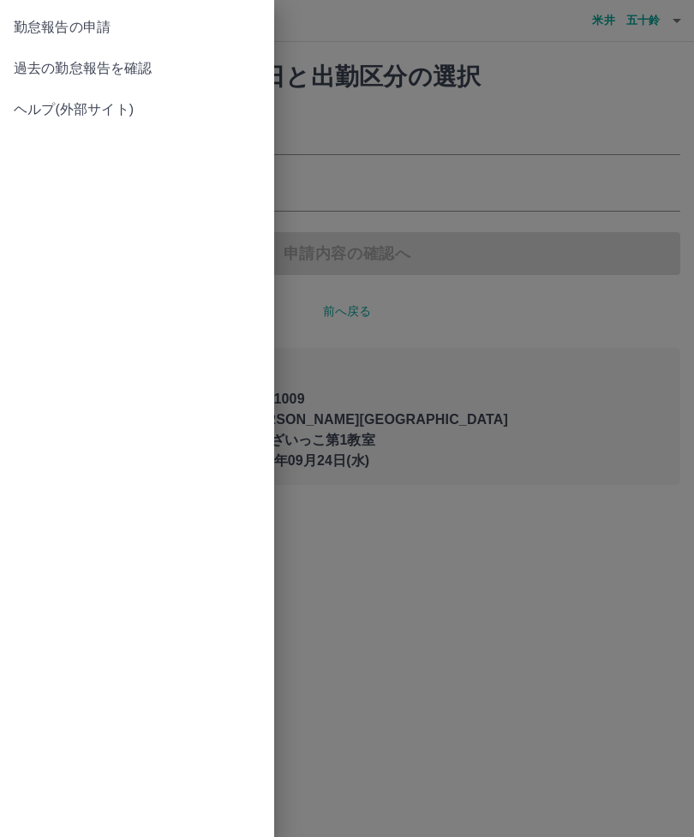
click at [109, 67] on span "過去の勤怠報告を確認" at bounding box center [137, 68] width 247 height 21
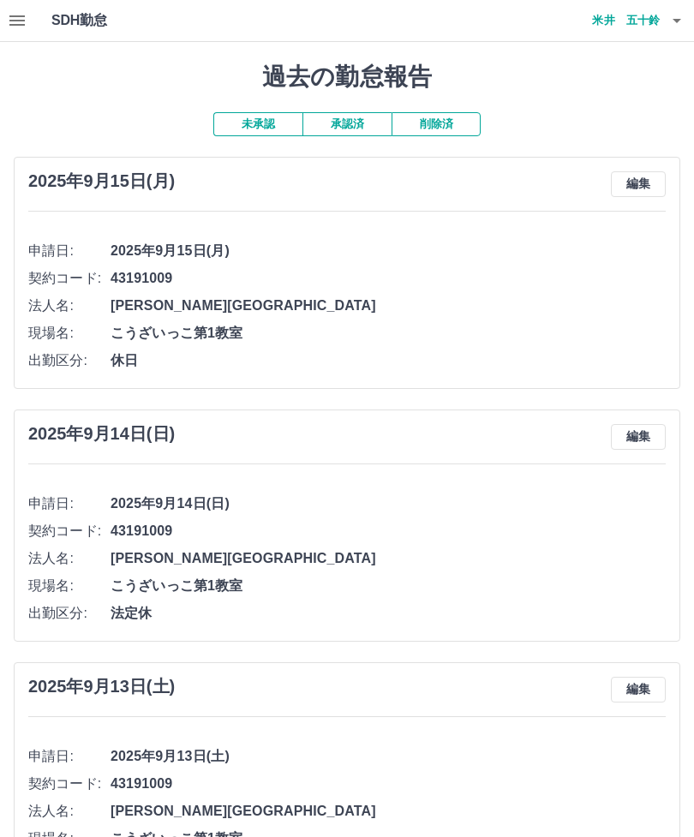
click at [620, 32] on h4 "米井　五十鈴" at bounding box center [608, 20] width 103 height 41
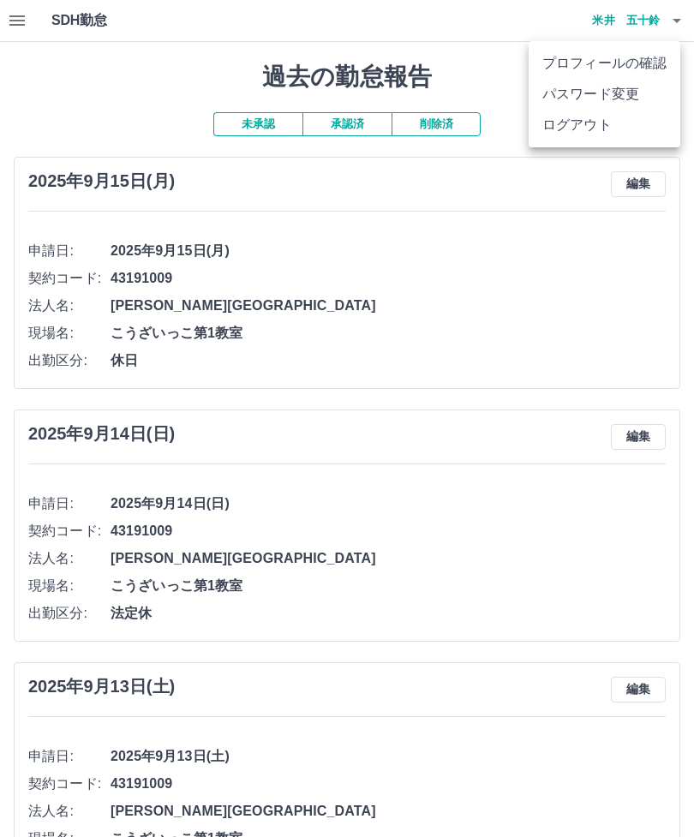
click at [581, 139] on li "ログアウト" at bounding box center [605, 125] width 152 height 31
